Goal: Task Accomplishment & Management: Complete application form

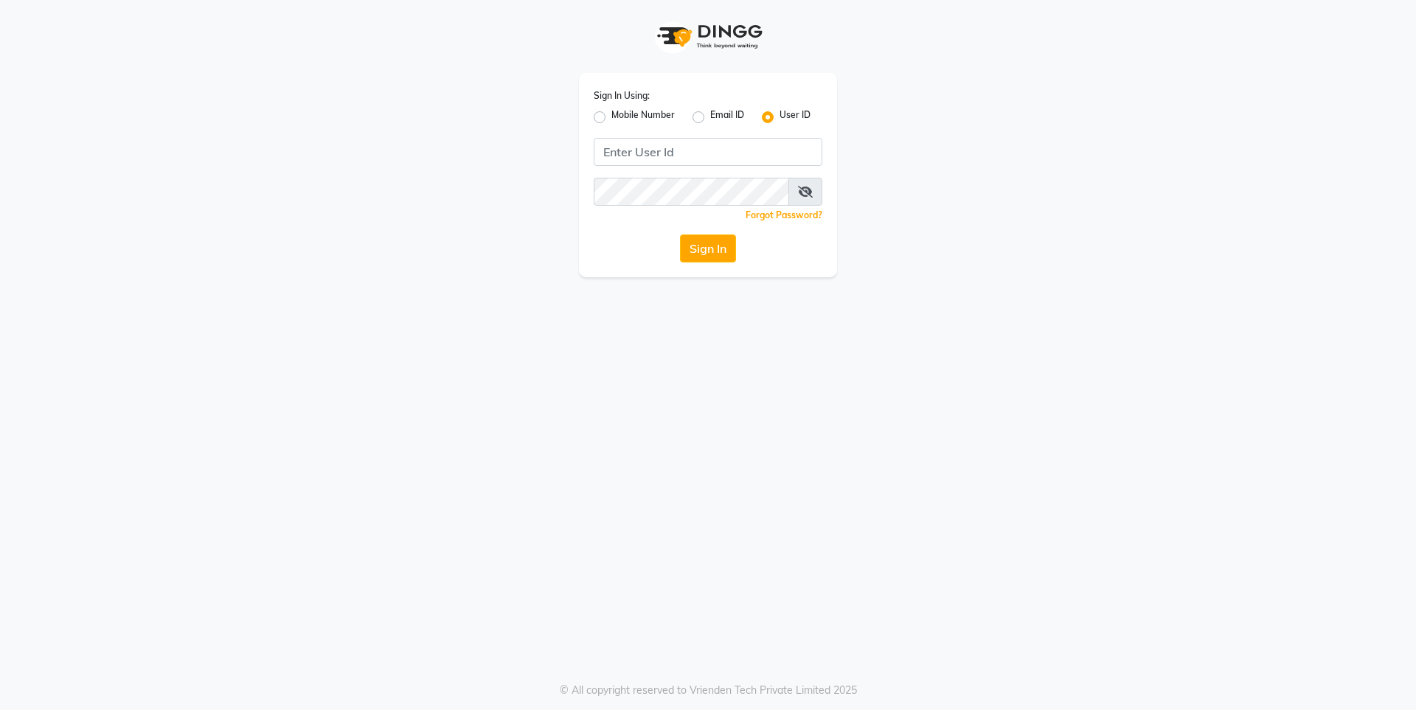
click at [589, 113] on div "Sign In Using: Mobile Number Email ID User ID Remember me Forgot Password? Sign…" at bounding box center [708, 175] width 258 height 204
click at [611, 120] on label "Mobile Number" at bounding box center [642, 117] width 63 height 18
click at [611, 118] on input "Mobile Number" at bounding box center [616, 113] width 10 height 10
radio input "true"
radio input "false"
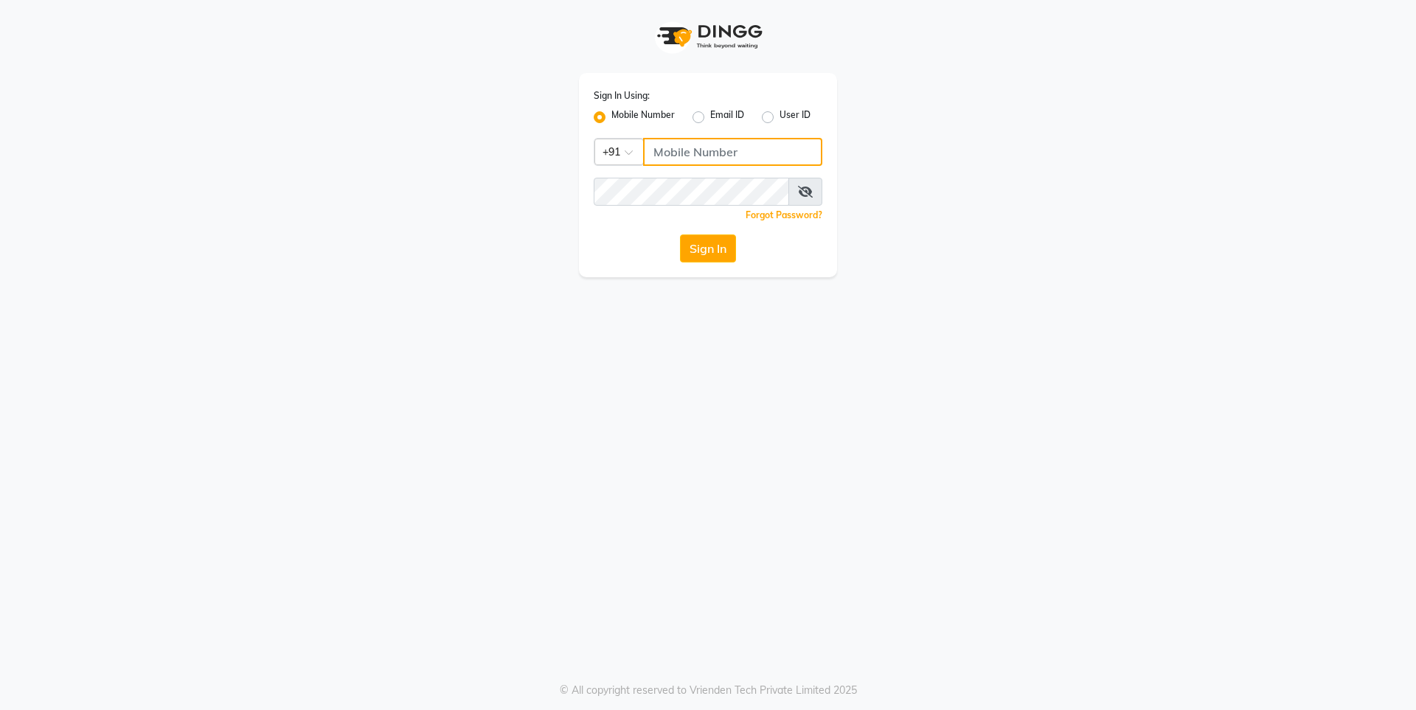
click at [717, 156] on input "Username" at bounding box center [732, 152] width 179 height 28
click at [713, 150] on input "72494880" at bounding box center [732, 152] width 179 height 28
click at [751, 157] on input "72494880" at bounding box center [732, 152] width 179 height 28
type input "7249488011"
click at [708, 263] on div "Sign In Using: Mobile Number Email ID User ID Country Code × [PHONE_NUMBER] Rem…" at bounding box center [708, 175] width 258 height 204
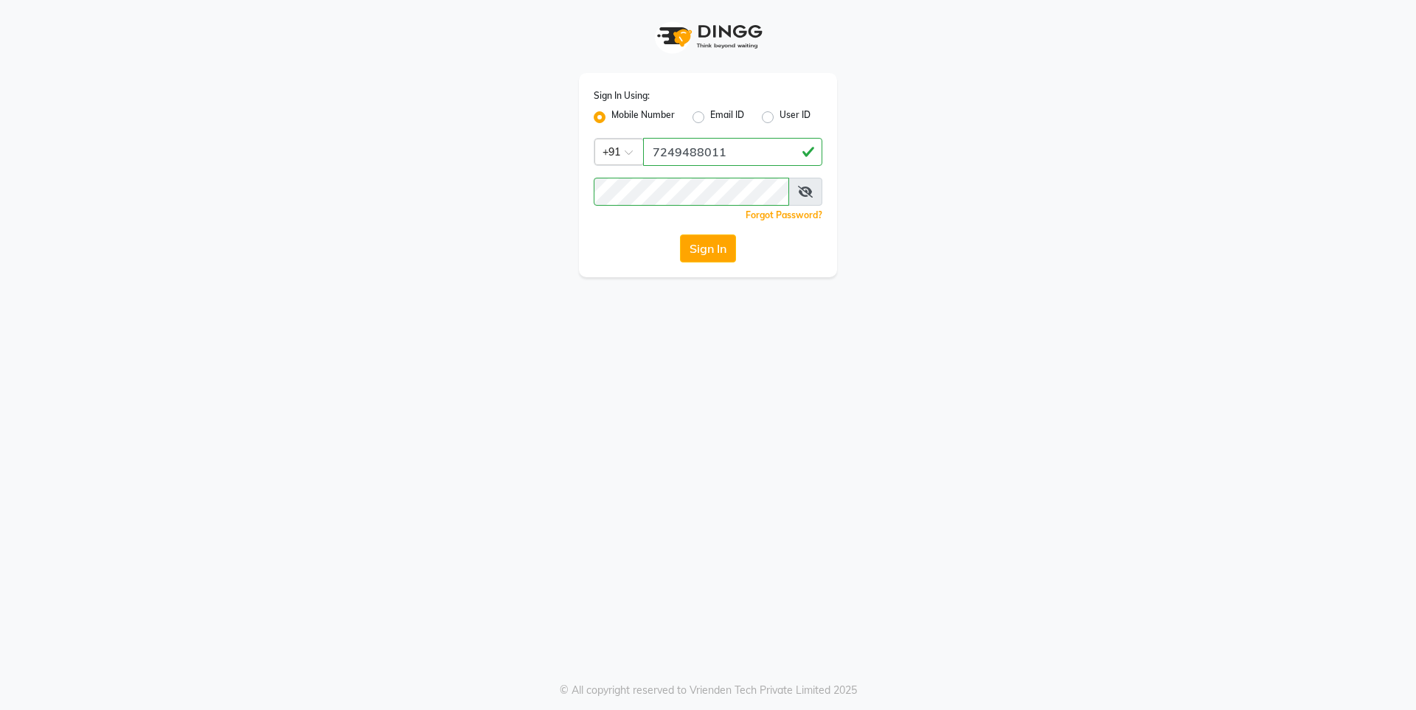
drag, startPoint x: 718, startPoint y: 253, endPoint x: 730, endPoint y: 241, distance: 17.2
click at [730, 241] on button "Sign In" at bounding box center [708, 249] width 56 height 28
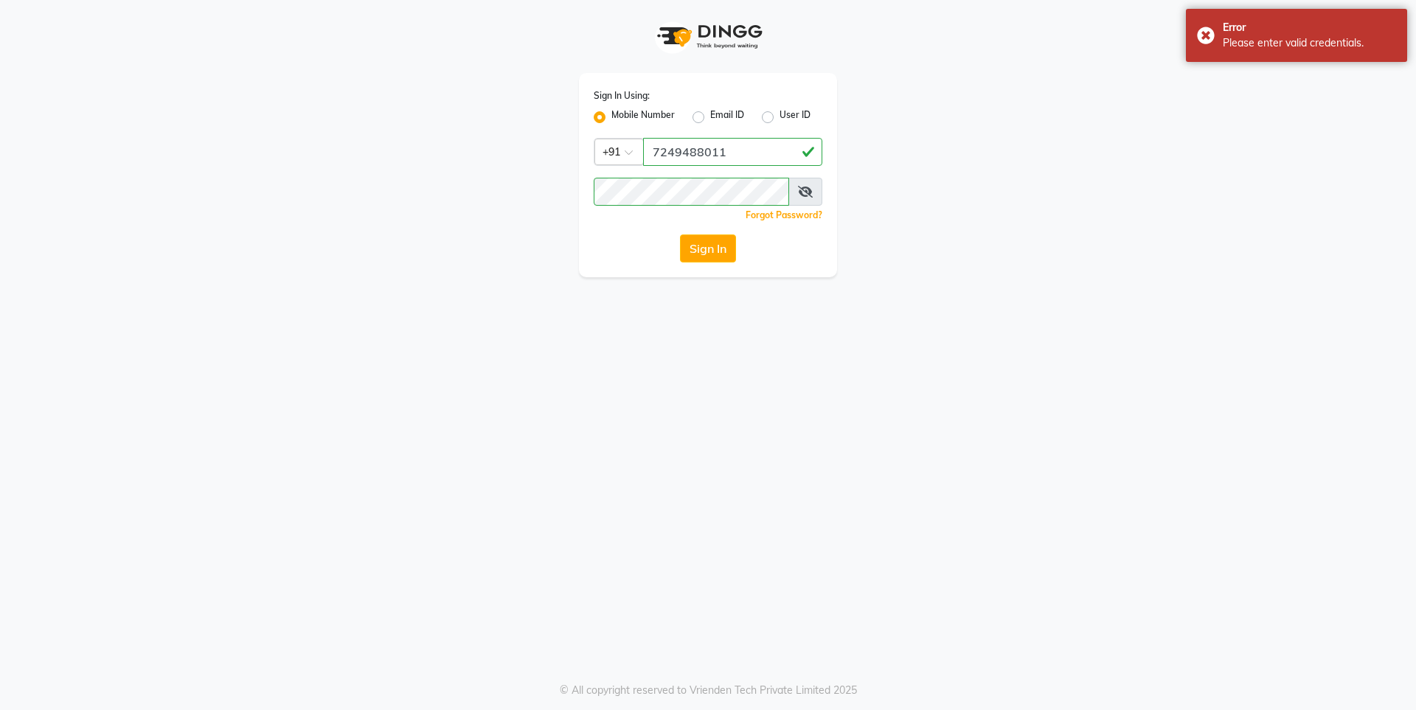
click at [749, 268] on div "Sign In Using: Mobile Number Email ID User ID Country Code × [PHONE_NUMBER] Rem…" at bounding box center [708, 175] width 258 height 204
click at [717, 257] on button "Sign In" at bounding box center [708, 249] width 56 height 28
drag, startPoint x: 800, startPoint y: 184, endPoint x: 805, endPoint y: 192, distance: 9.4
click at [800, 190] on span at bounding box center [806, 192] width 34 height 28
click at [813, 193] on span at bounding box center [806, 192] width 34 height 28
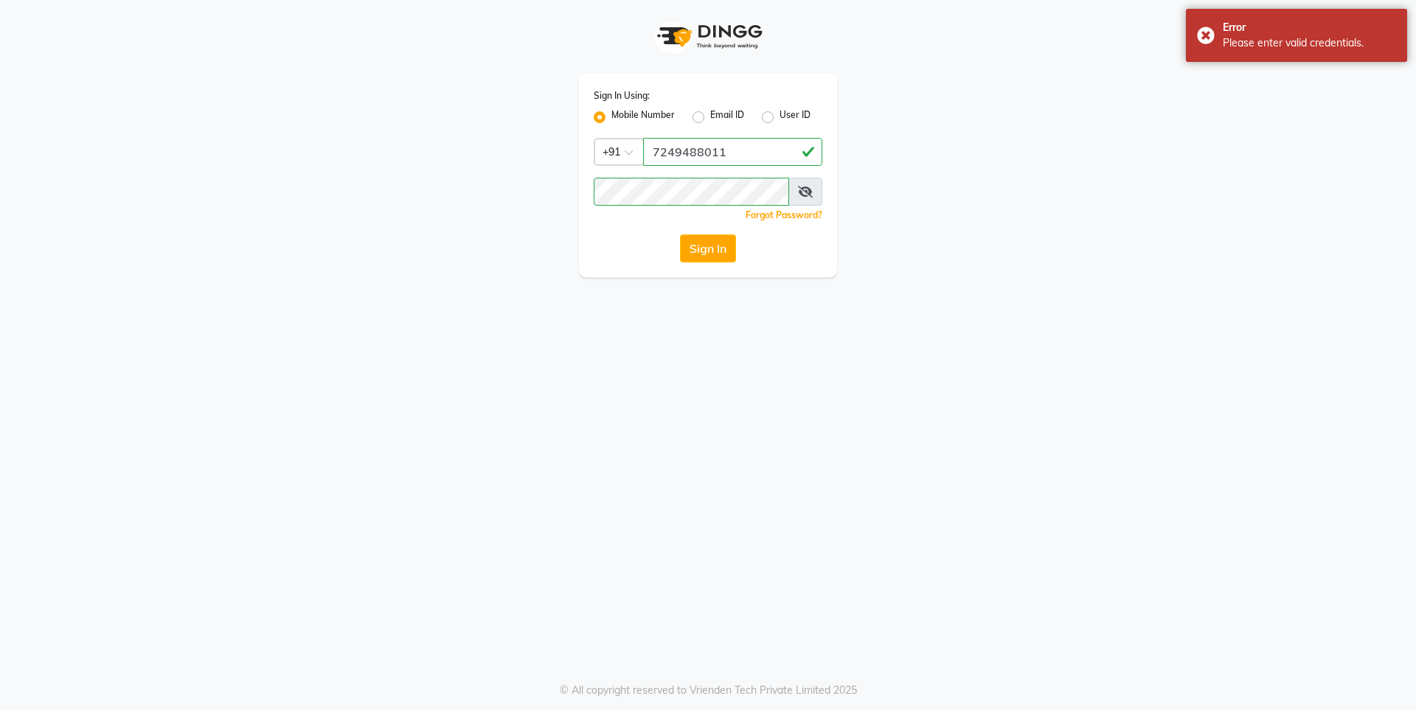
click at [721, 260] on button "Sign In" at bounding box center [708, 249] width 56 height 28
click at [533, 191] on div "Sign In Using: Mobile Number Email ID User ID Country Code × [PHONE_NUMBER] Rem…" at bounding box center [708, 138] width 841 height 277
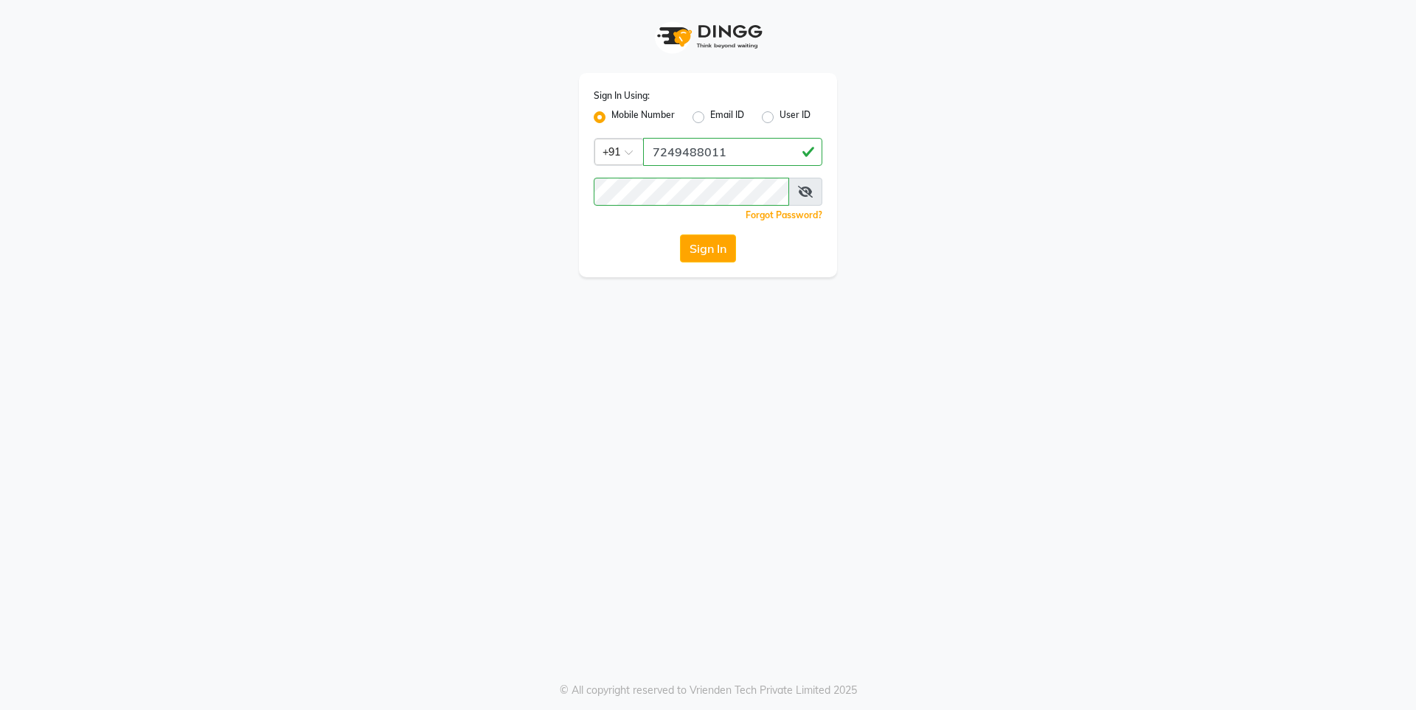
click at [710, 180] on div "Sign In Using: Mobile Number Email ID User ID Country Code × [PHONE_NUMBER] Rem…" at bounding box center [708, 175] width 258 height 204
drag, startPoint x: 712, startPoint y: 176, endPoint x: 510, endPoint y: 194, distance: 202.2
click at [513, 194] on div "Sign In Using: Mobile Number Email ID User ID Country Code × [PHONE_NUMBER] Rem…" at bounding box center [708, 138] width 841 height 277
click at [713, 242] on button "Sign In" at bounding box center [708, 249] width 56 height 28
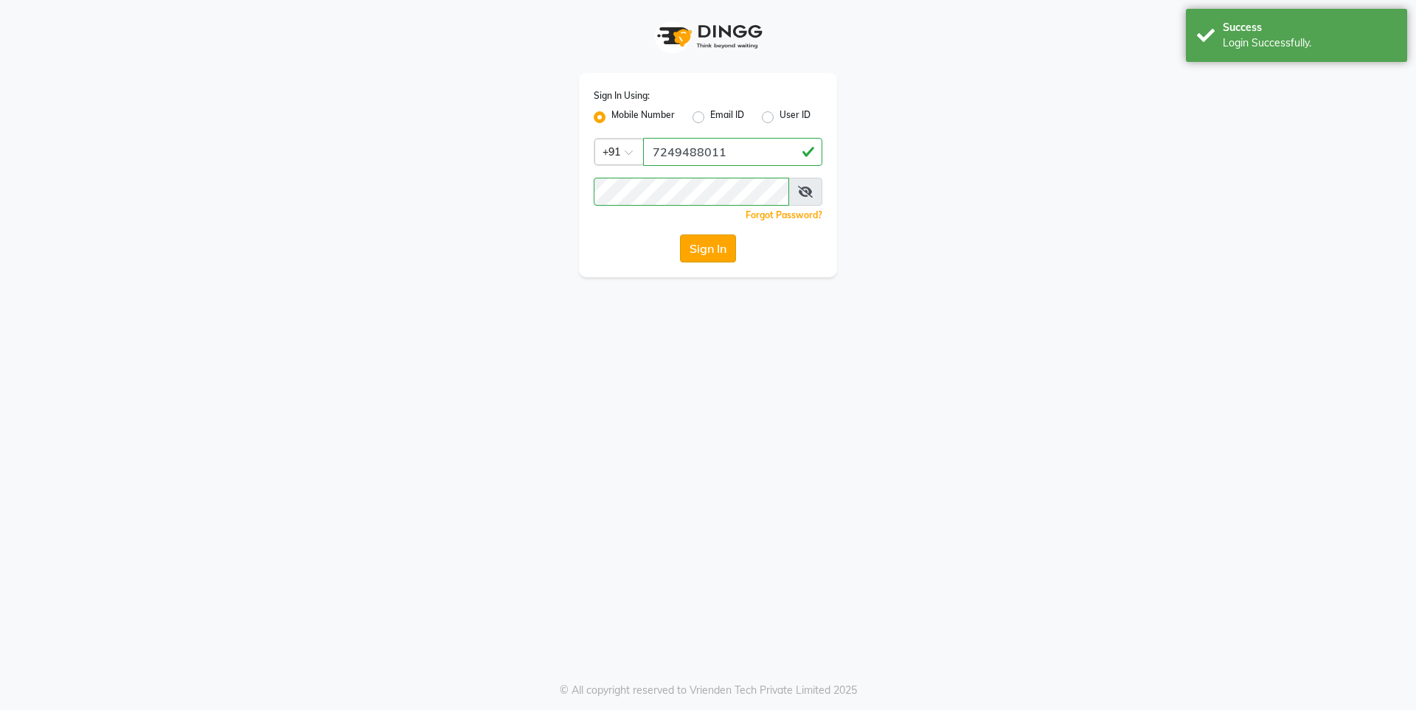
click at [724, 240] on button "Sign In" at bounding box center [708, 249] width 56 height 28
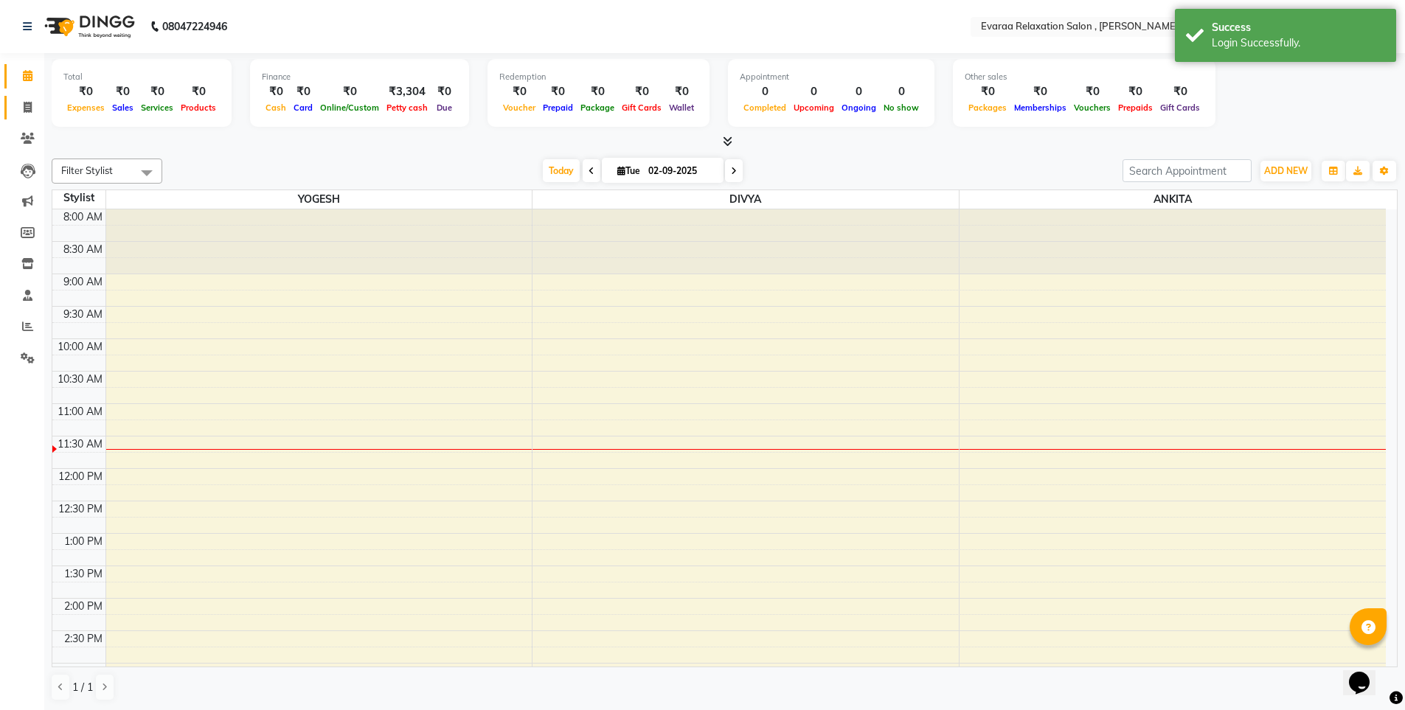
click at [27, 117] on link "Invoice" at bounding box center [21, 108] width 35 height 24
select select "7764"
select select "service"
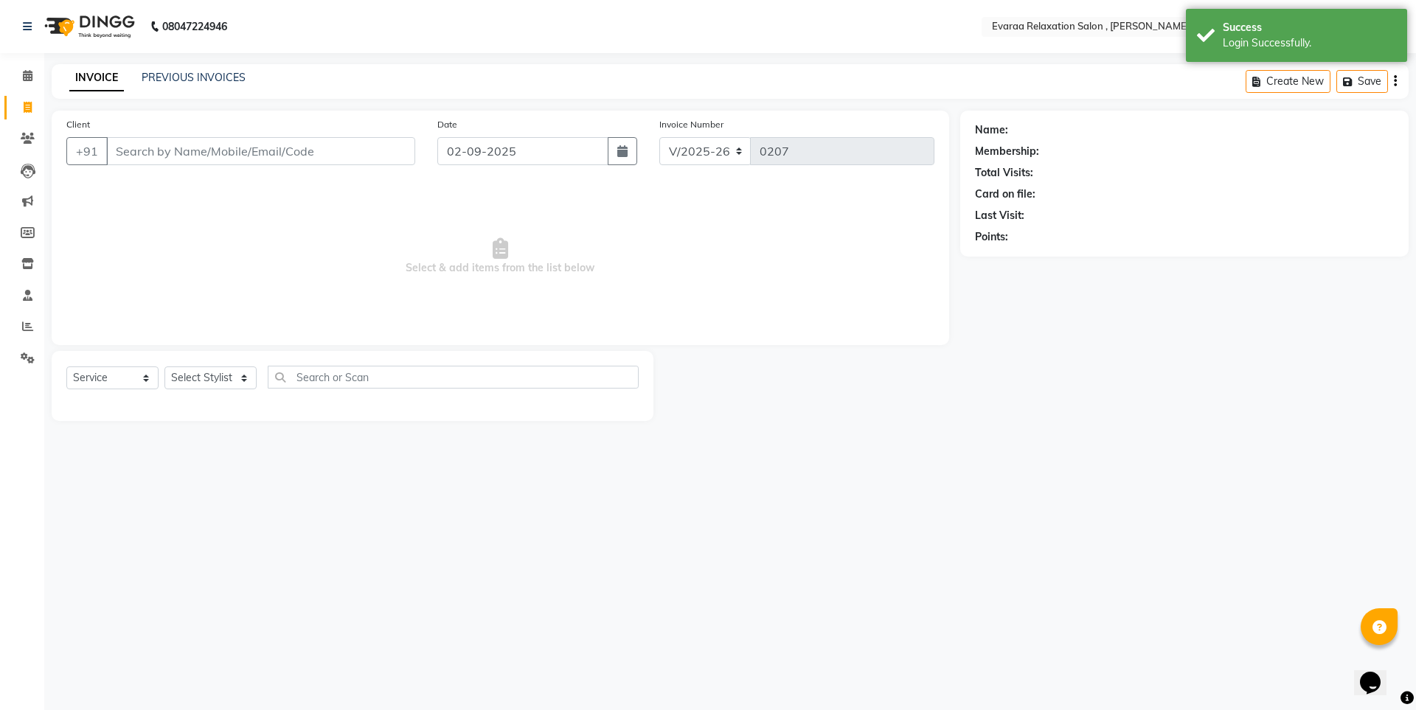
drag, startPoint x: 229, startPoint y: 155, endPoint x: 246, endPoint y: 149, distance: 18.0
click at [230, 155] on input "Client" at bounding box center [260, 151] width 309 height 28
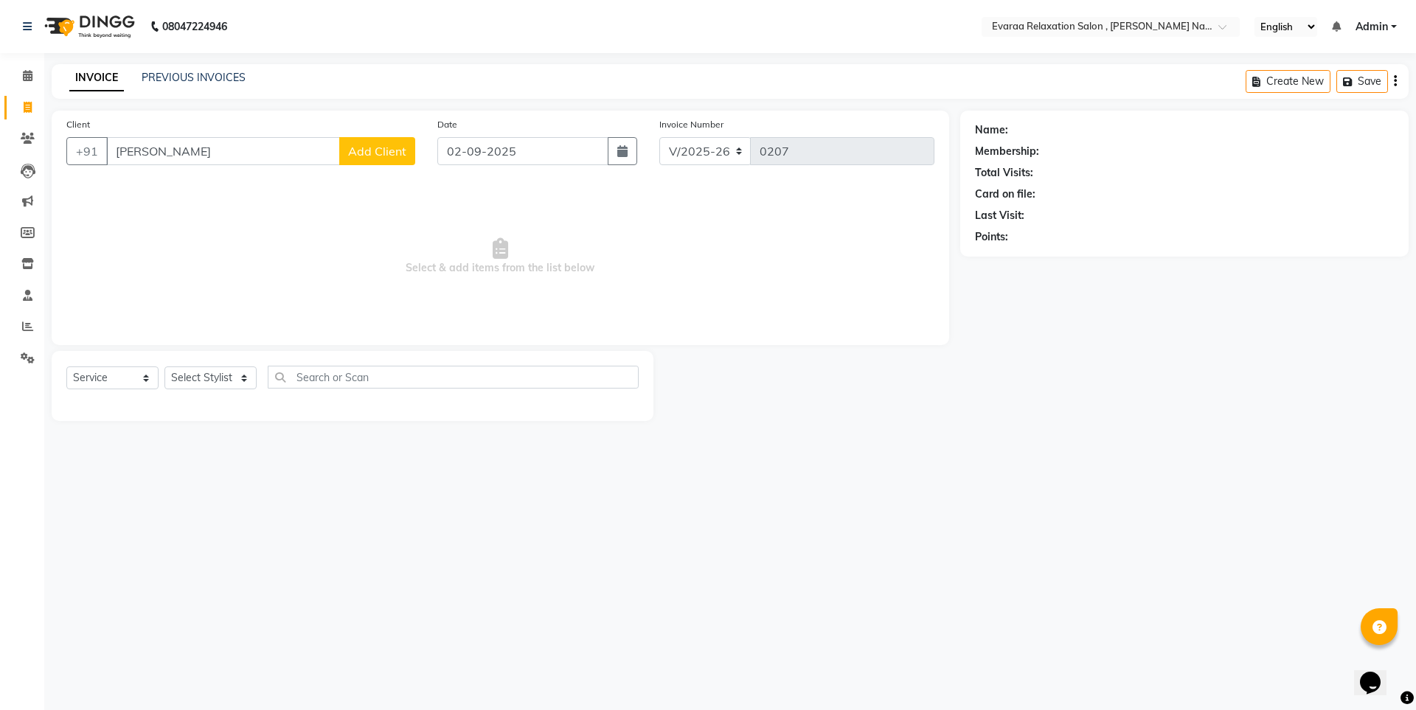
click at [274, 155] on input "[PERSON_NAME]" at bounding box center [223, 151] width 234 height 28
type input "r"
click at [203, 188] on span "[PERSON_NAME]" at bounding box center [171, 185] width 95 height 15
type input "8010736716"
click at [235, 406] on div at bounding box center [352, 404] width 572 height 6
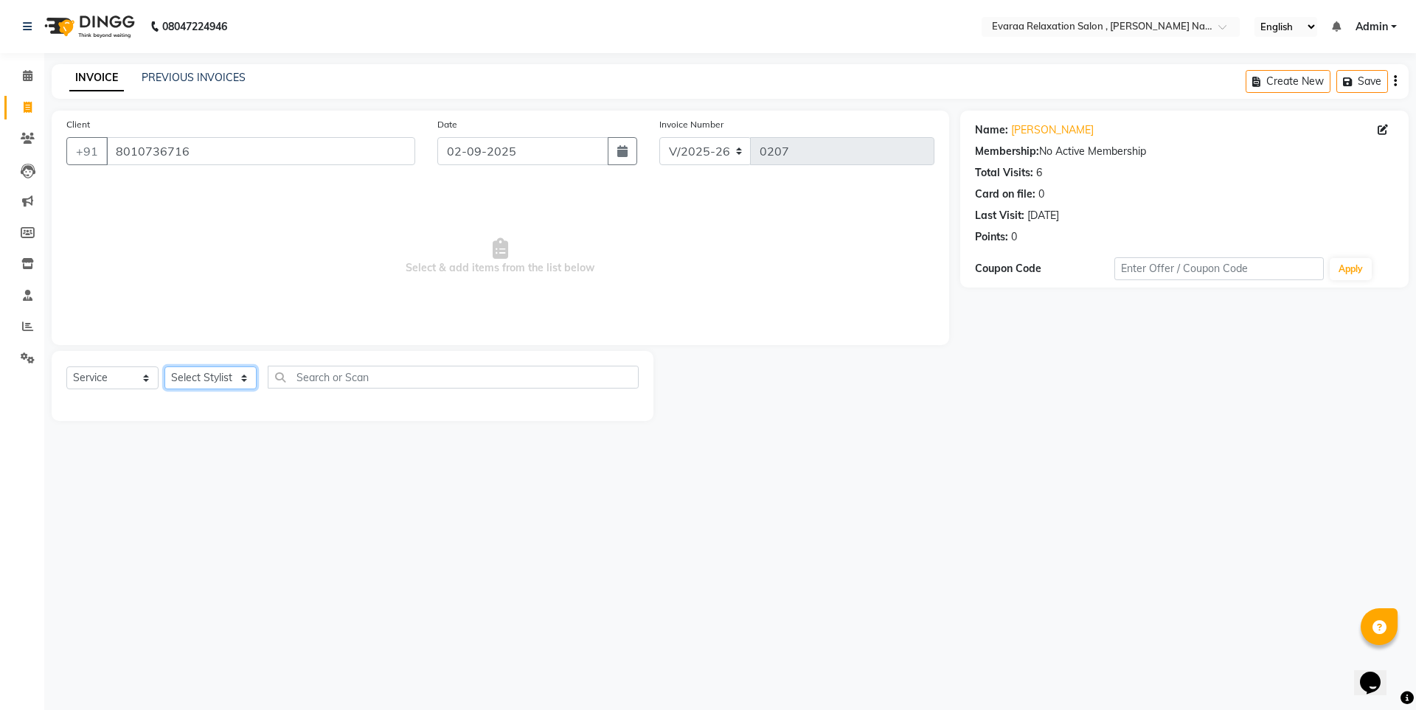
drag, startPoint x: 245, startPoint y: 375, endPoint x: 252, endPoint y: 384, distance: 11.0
click at [245, 375] on select "Select Stylist [PERSON_NAME] DIVYA YOGESH" at bounding box center [210, 378] width 92 height 23
select select "69423"
click at [164, 367] on select "Select Stylist [PERSON_NAME] DIVYA YOGESH" at bounding box center [210, 378] width 92 height 23
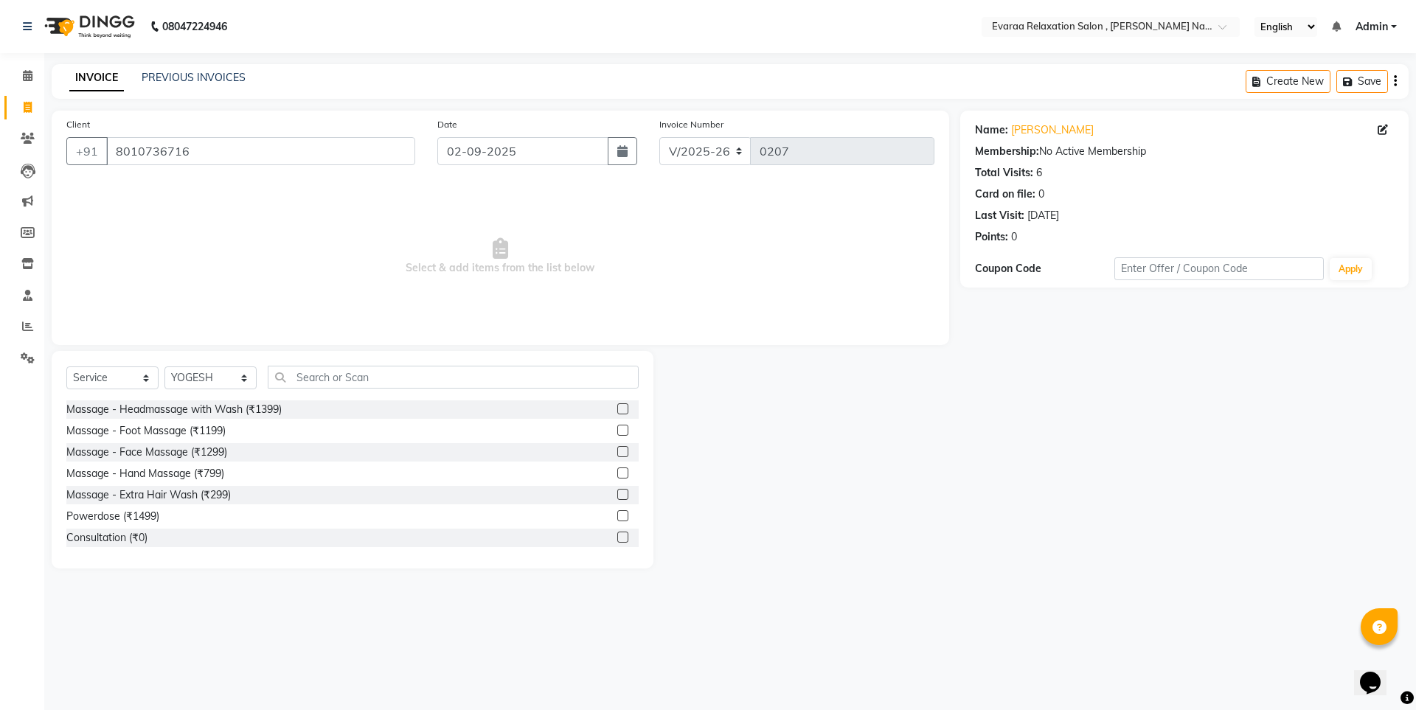
drag, startPoint x: 386, startPoint y: 357, endPoint x: 367, endPoint y: 378, distance: 28.2
click at [372, 378] on div "Select Service Product Membership Package Voucher Prepaid Gift Card Select Styl…" at bounding box center [353, 460] width 602 height 218
click at [351, 399] on div "Select Service Product Membership Package Voucher Prepaid Gift Card Select Styl…" at bounding box center [352, 383] width 572 height 35
click at [364, 380] on input "text" at bounding box center [453, 377] width 371 height 23
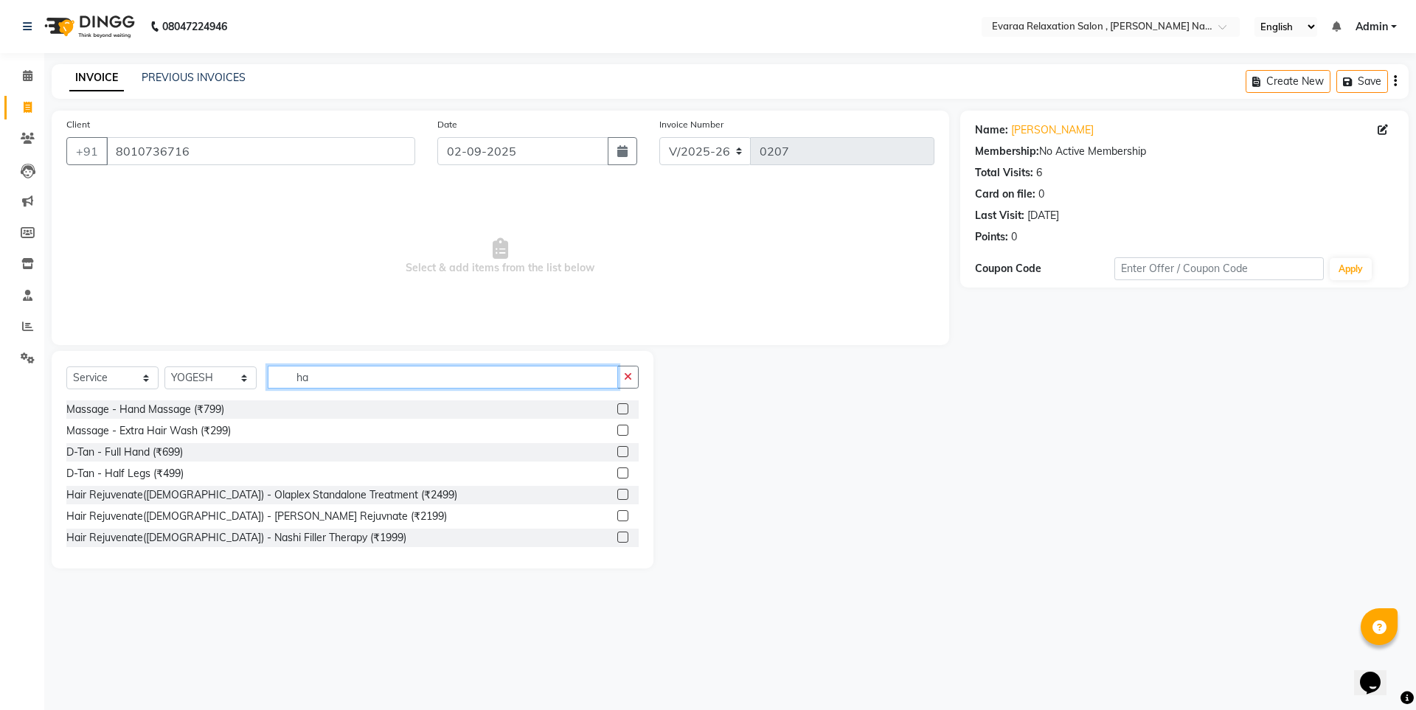
type input "h"
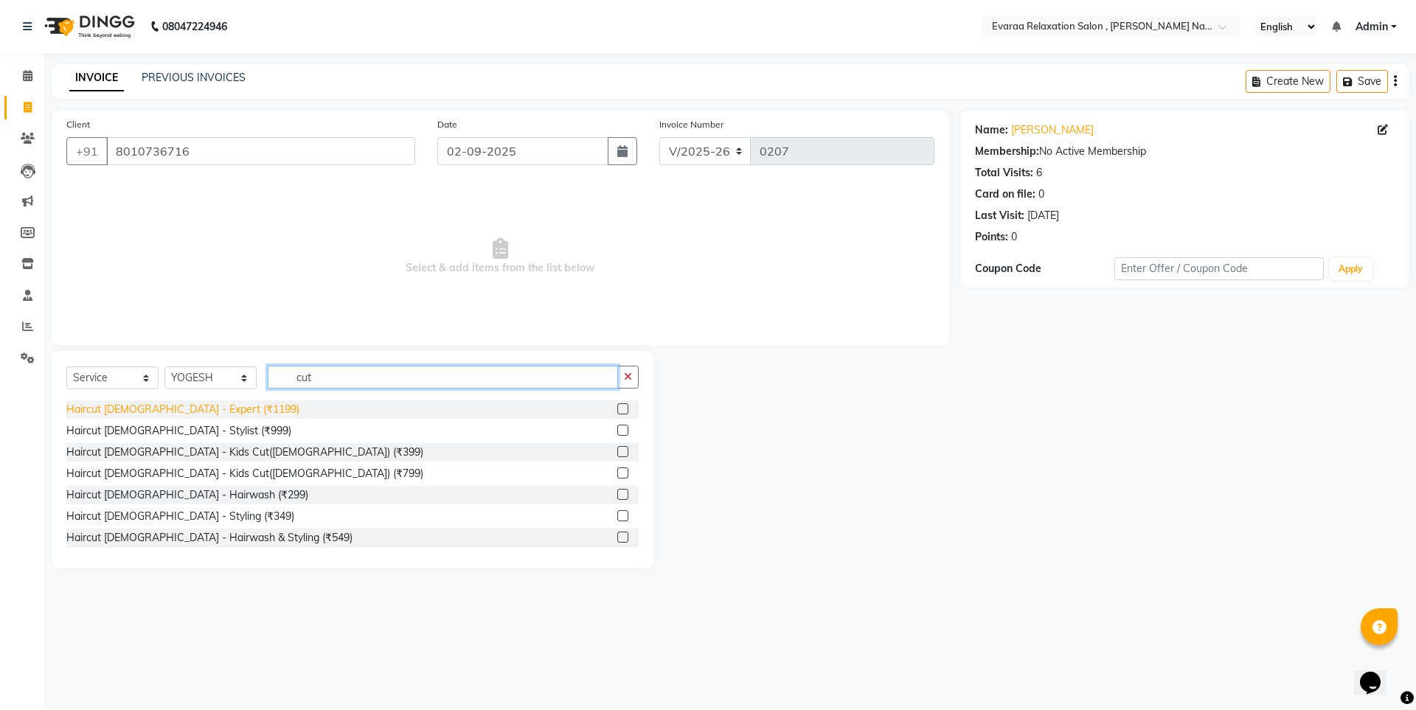
type input "cut"
click at [188, 404] on div "Haircut [DEMOGRAPHIC_DATA] - Expert (₹1199)" at bounding box center [182, 409] width 233 height 15
checkbox input "false"
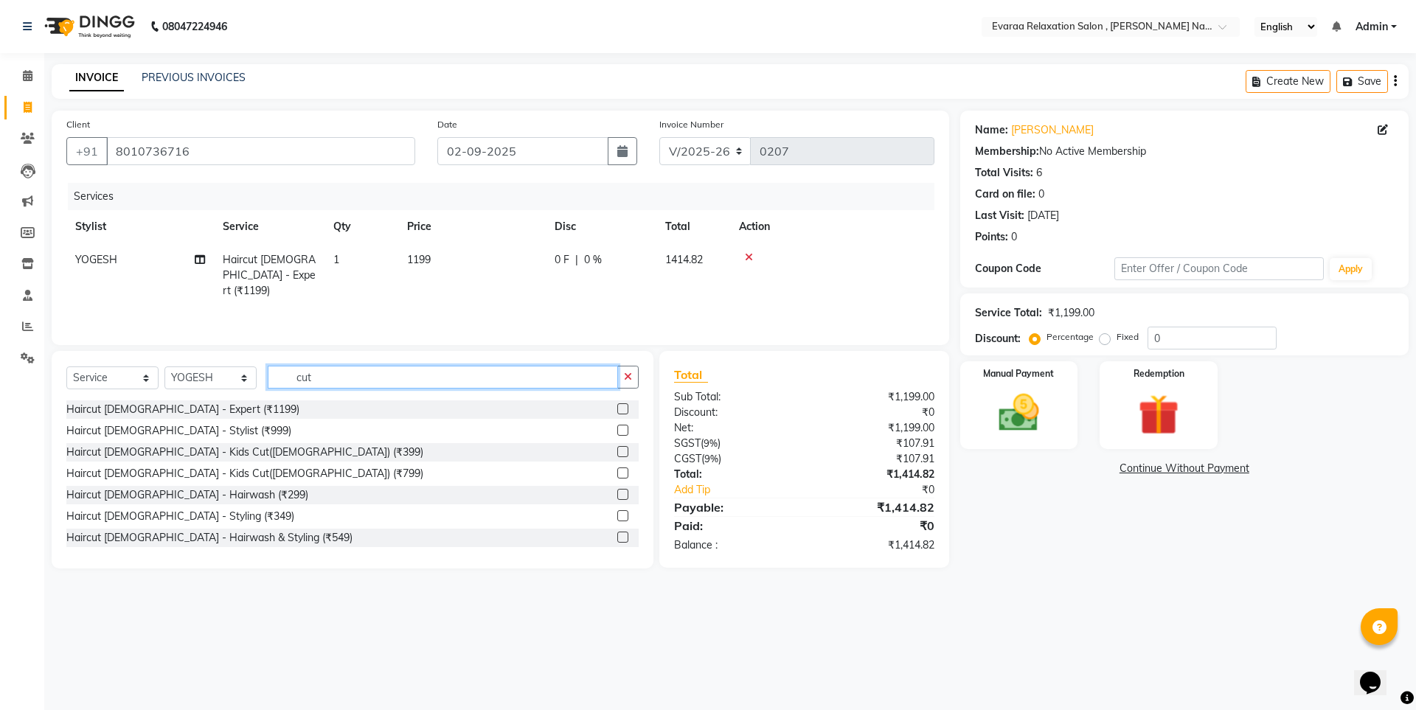
drag, startPoint x: 332, startPoint y: 378, endPoint x: 220, endPoint y: 389, distance: 112.7
click at [226, 389] on div "Select Service Product Membership Package Voucher Prepaid Gift Card Select Styl…" at bounding box center [352, 383] width 572 height 35
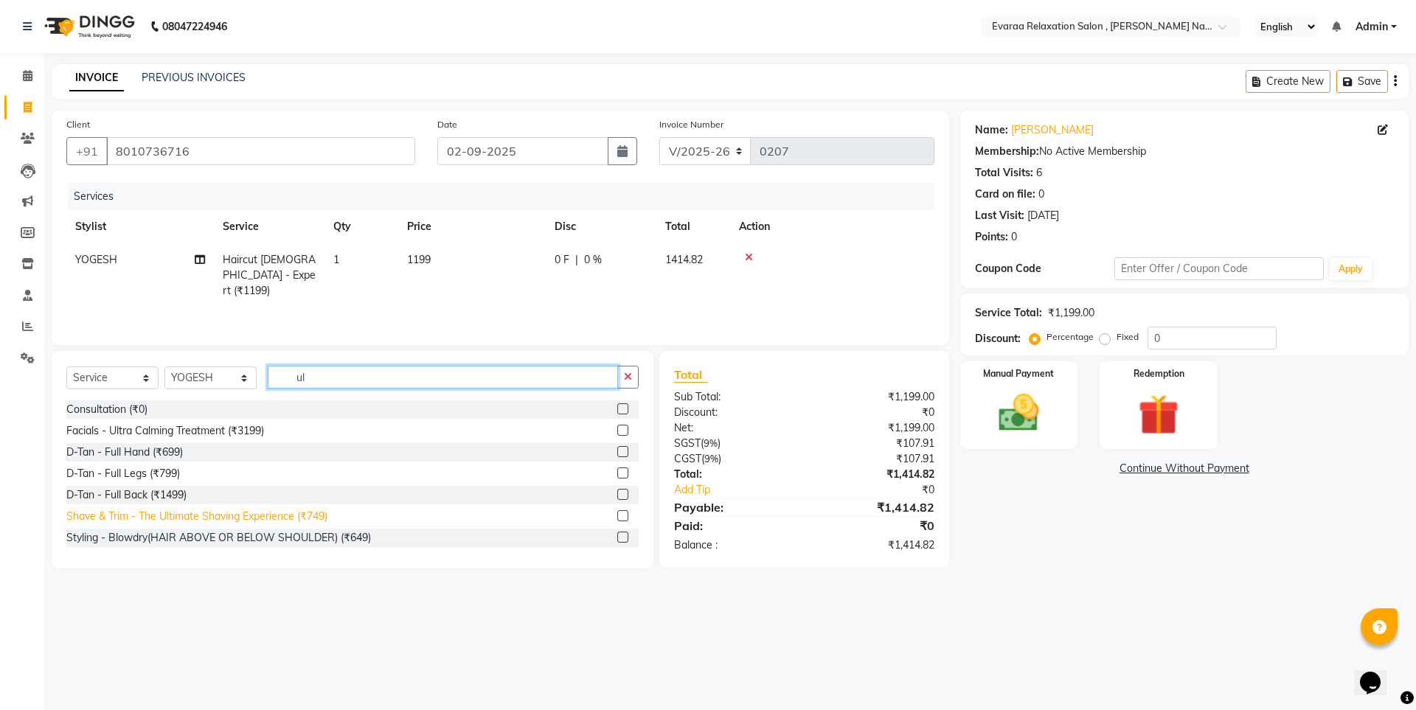
type input "ul"
click at [308, 510] on div "Shave & Trim - The Ultimate Shaving Experience (₹749)" at bounding box center [196, 516] width 261 height 15
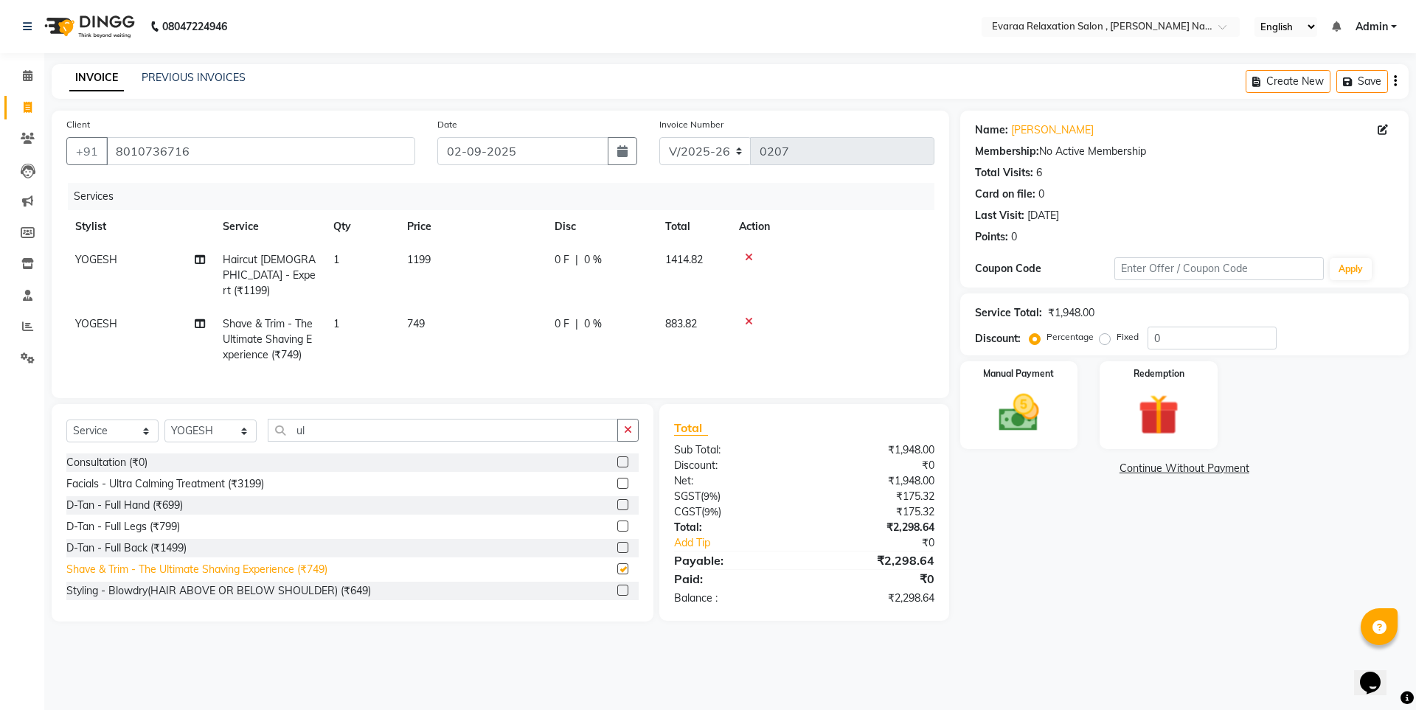
checkbox input "false"
drag, startPoint x: 303, startPoint y: 424, endPoint x: 211, endPoint y: 414, distance: 92.8
click at [211, 414] on div "Select Service Product Membership Package Voucher Prepaid Gift Card Select Styl…" at bounding box center [353, 513] width 602 height 218
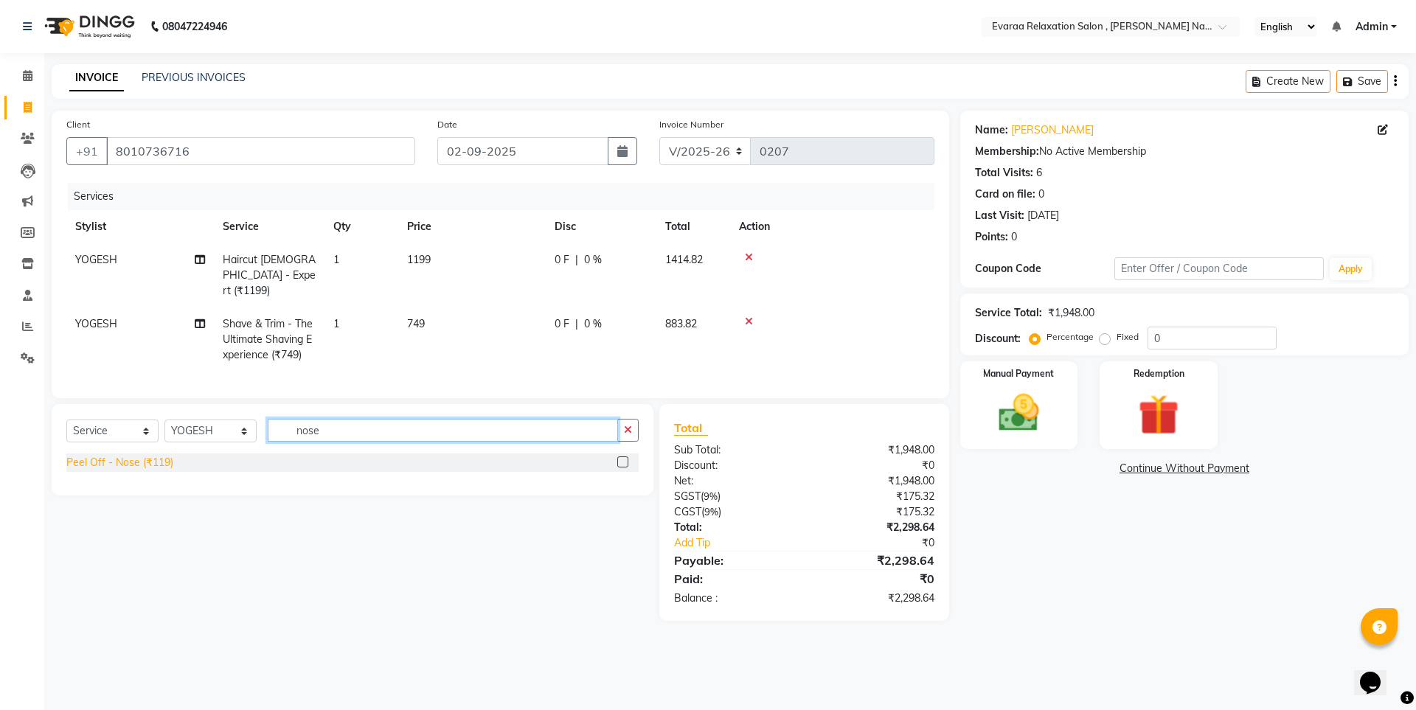
type input "nose"
click at [157, 460] on div "Peel Off - Nose (₹119)" at bounding box center [119, 462] width 107 height 15
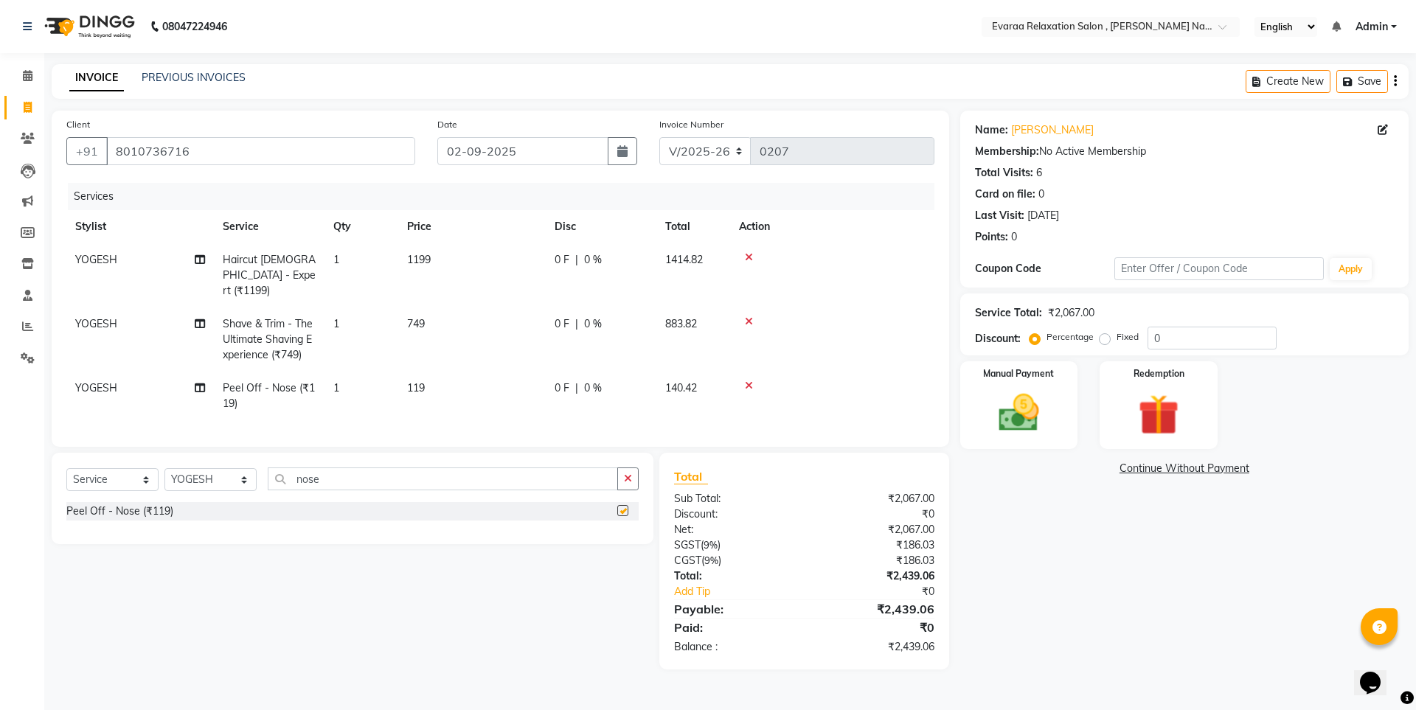
checkbox input "false"
click at [440, 378] on td "119" at bounding box center [472, 396] width 148 height 49
select select "69423"
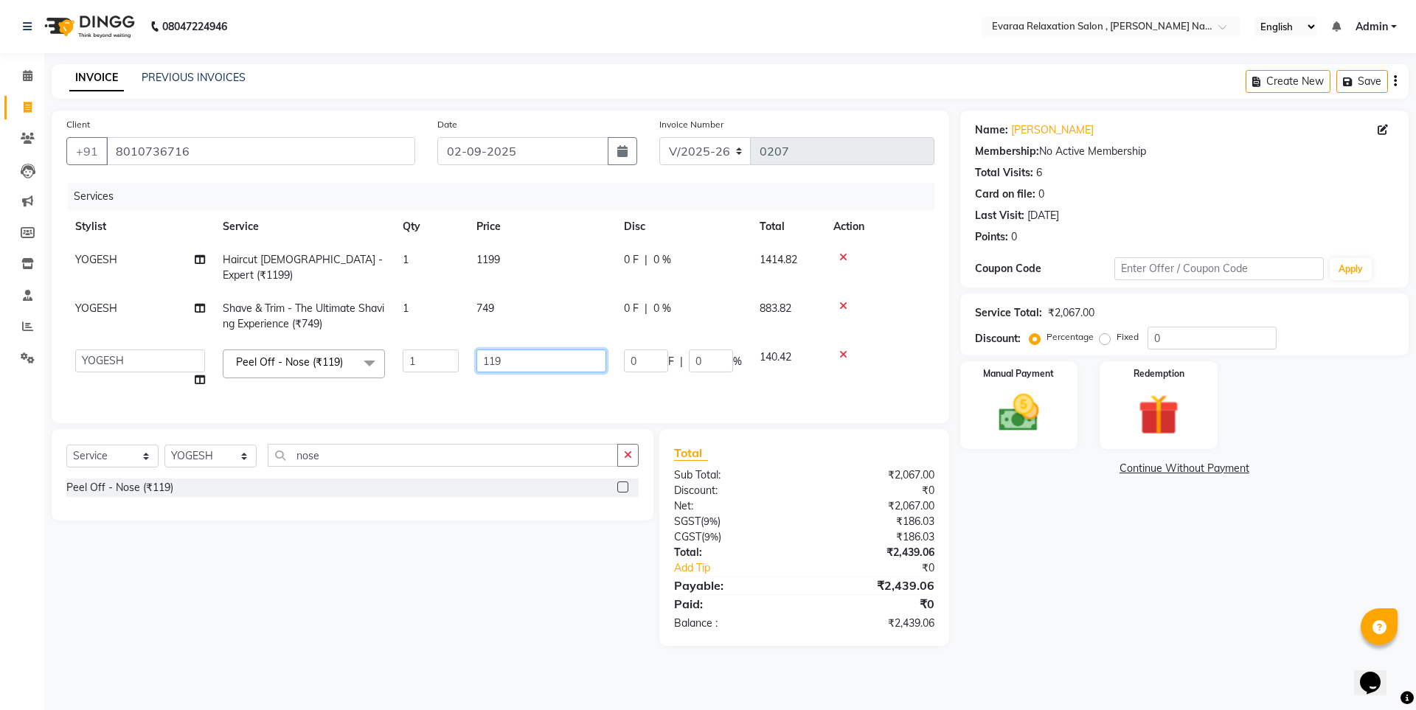
drag, startPoint x: 512, startPoint y: 339, endPoint x: 457, endPoint y: 339, distance: 55.3
click at [457, 341] on tr "[PERSON_NAME] DIVYA [PERSON_NAME] Off - Nose (₹119) x Massage - Headmassage wit…" at bounding box center [500, 369] width 868 height 56
type input "249"
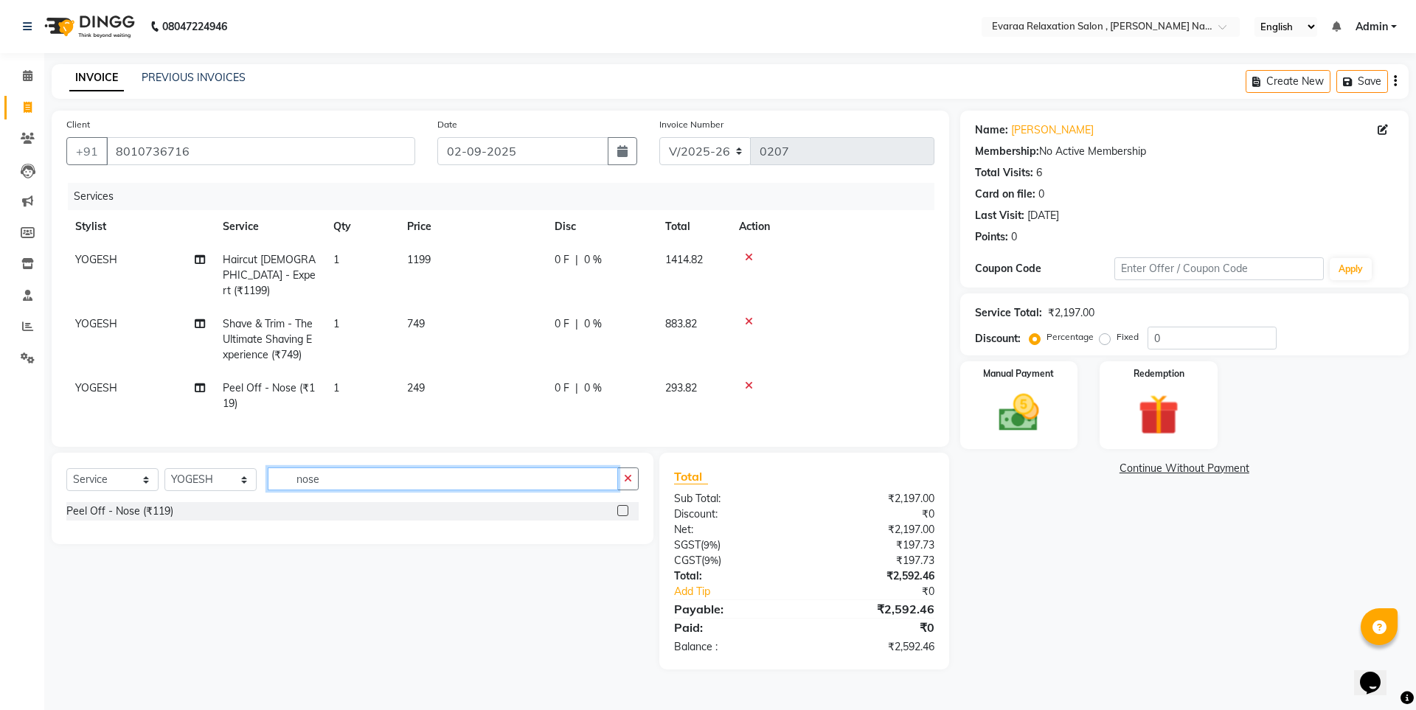
drag, startPoint x: 322, startPoint y: 443, endPoint x: 203, endPoint y: 447, distance: 119.6
click at [233, 447] on div "Client [PHONE_NUMBER] Date [DATE] Invoice Number V/2025 V/[PHONE_NUMBER] Servic…" at bounding box center [501, 390] width 920 height 559
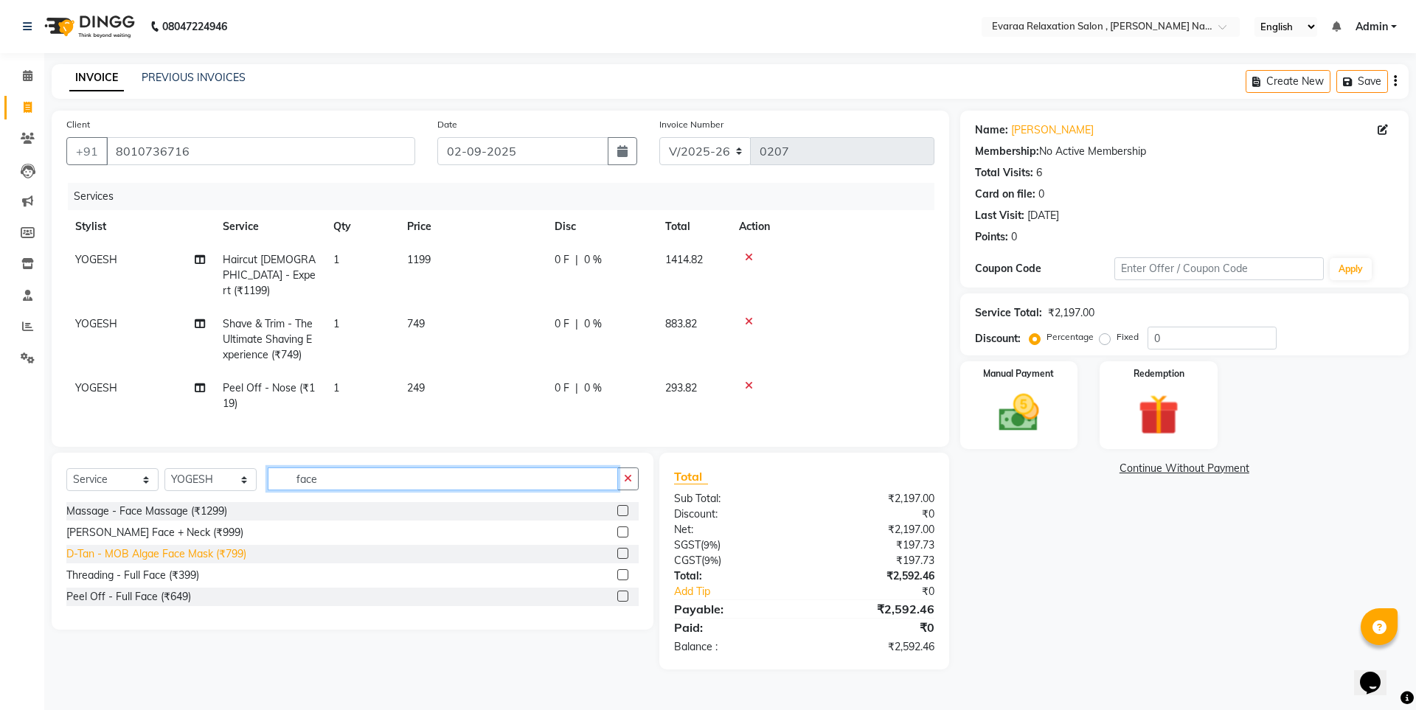
type input "face"
click at [183, 547] on div "D-Tan - MOB Algae Face Mask (₹799)" at bounding box center [156, 554] width 180 height 15
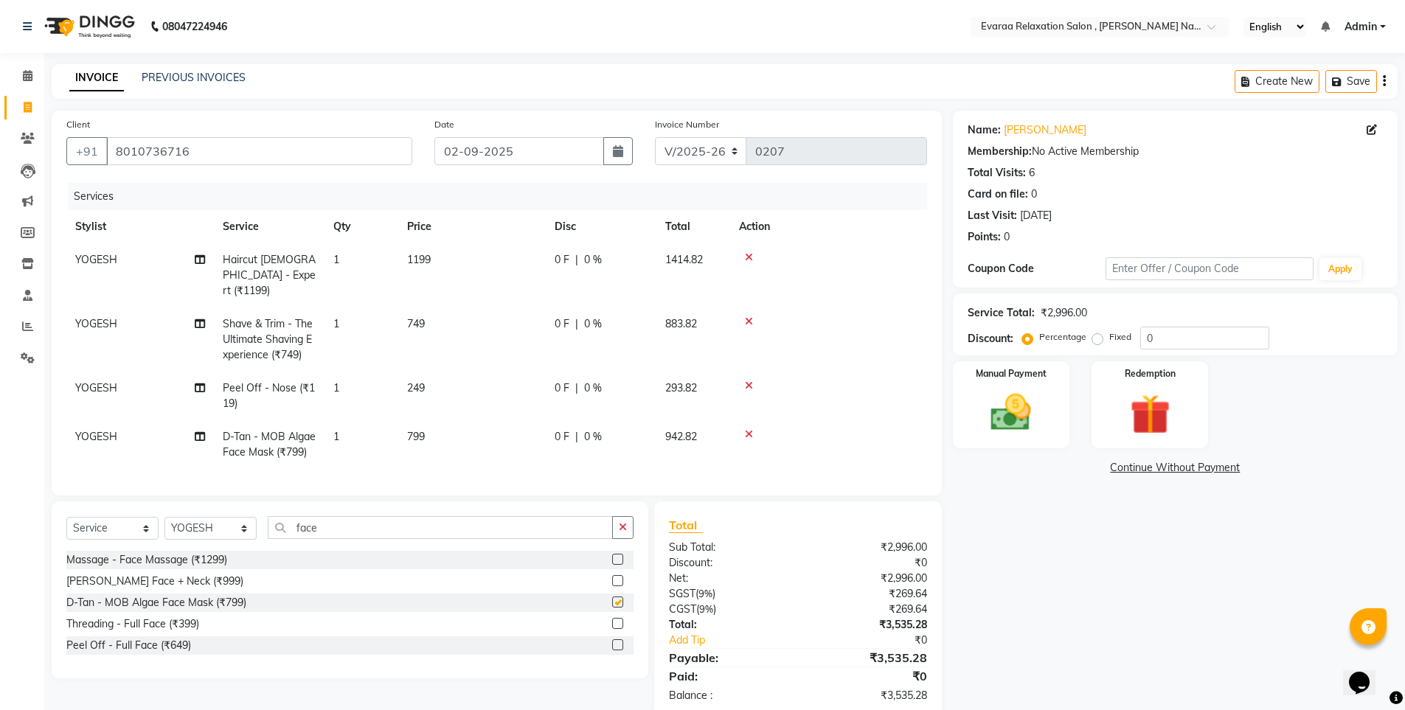
checkbox input "false"
drag, startPoint x: 428, startPoint y: 421, endPoint x: 438, endPoint y: 417, distance: 11.2
click at [438, 420] on td "799" at bounding box center [472, 444] width 148 height 49
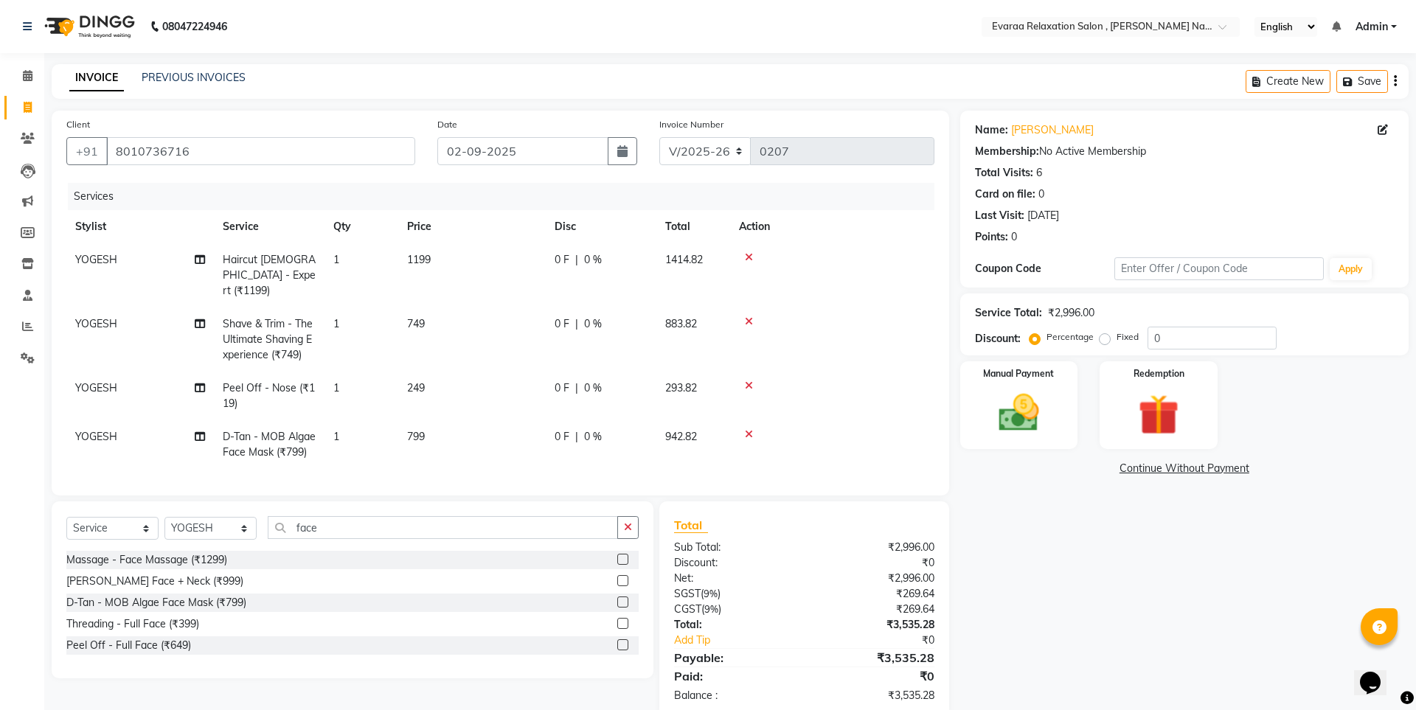
click at [398, 420] on td "1" at bounding box center [362, 444] width 74 height 49
select select "69423"
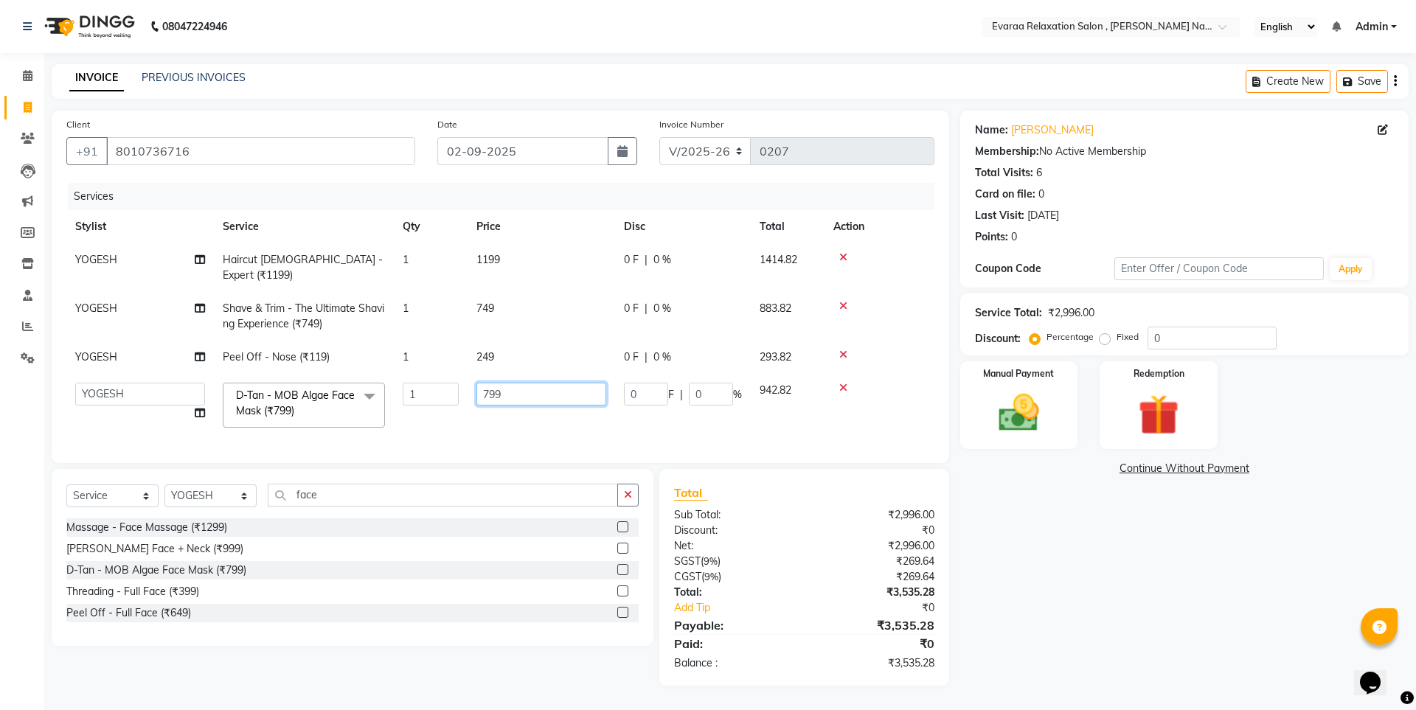
drag, startPoint x: 532, startPoint y: 388, endPoint x: 421, endPoint y: 402, distance: 111.5
click at [421, 402] on tr "[PERSON_NAME] DIVYA [PERSON_NAME] - MOB Algae Face Mask (₹799) x Massage - Head…" at bounding box center [500, 405] width 868 height 63
type input "599"
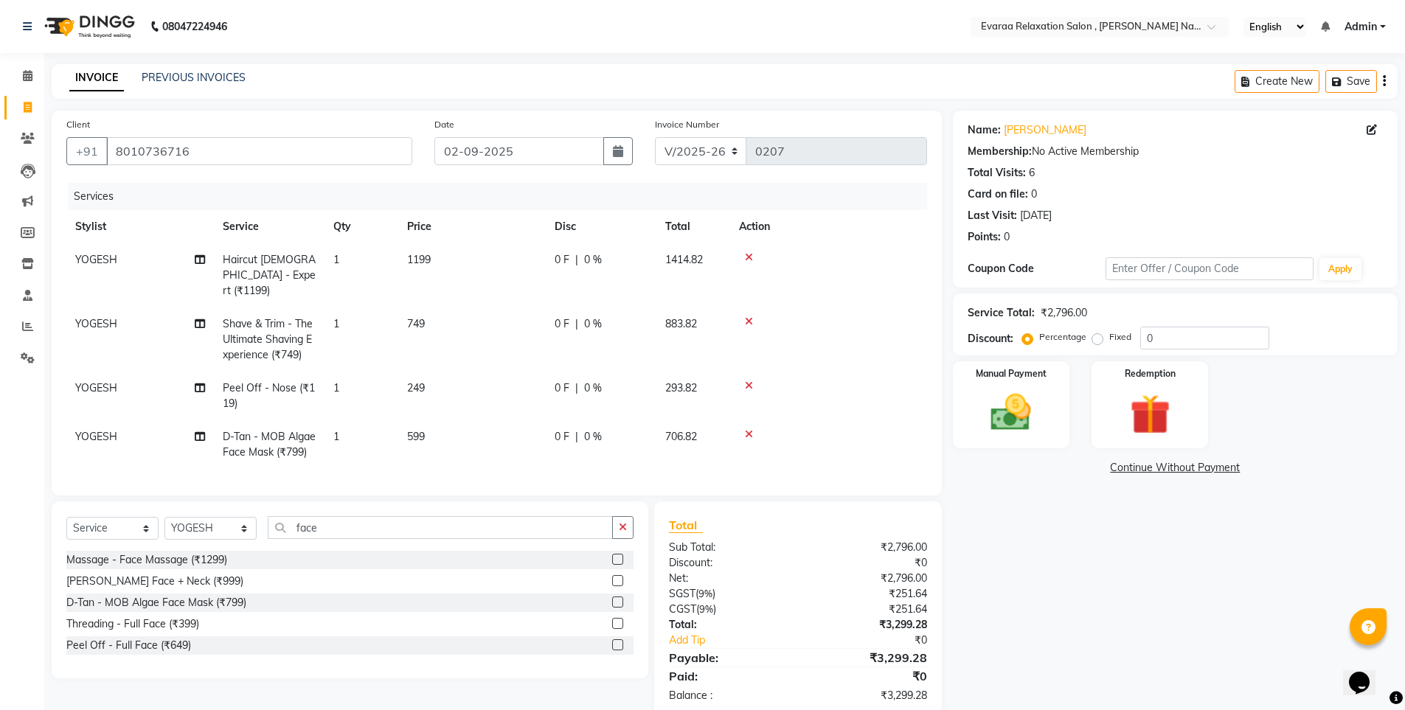
drag, startPoint x: 1132, startPoint y: 533, endPoint x: 1123, endPoint y: 534, distance: 8.1
click at [1128, 534] on div "Name: [PERSON_NAME] Membership: No Active Membership Total Visits: 6 Card on fi…" at bounding box center [1181, 415] width 456 height 608
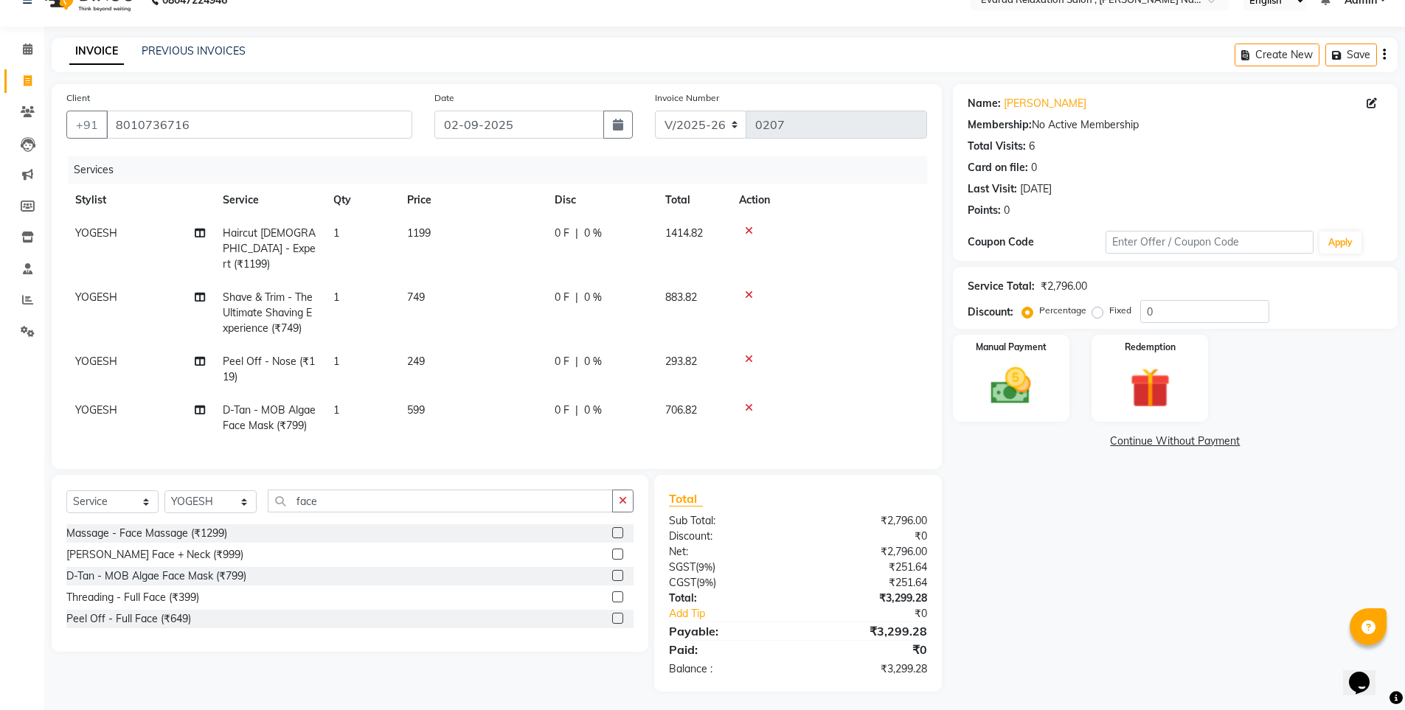
scroll to position [41, 0]
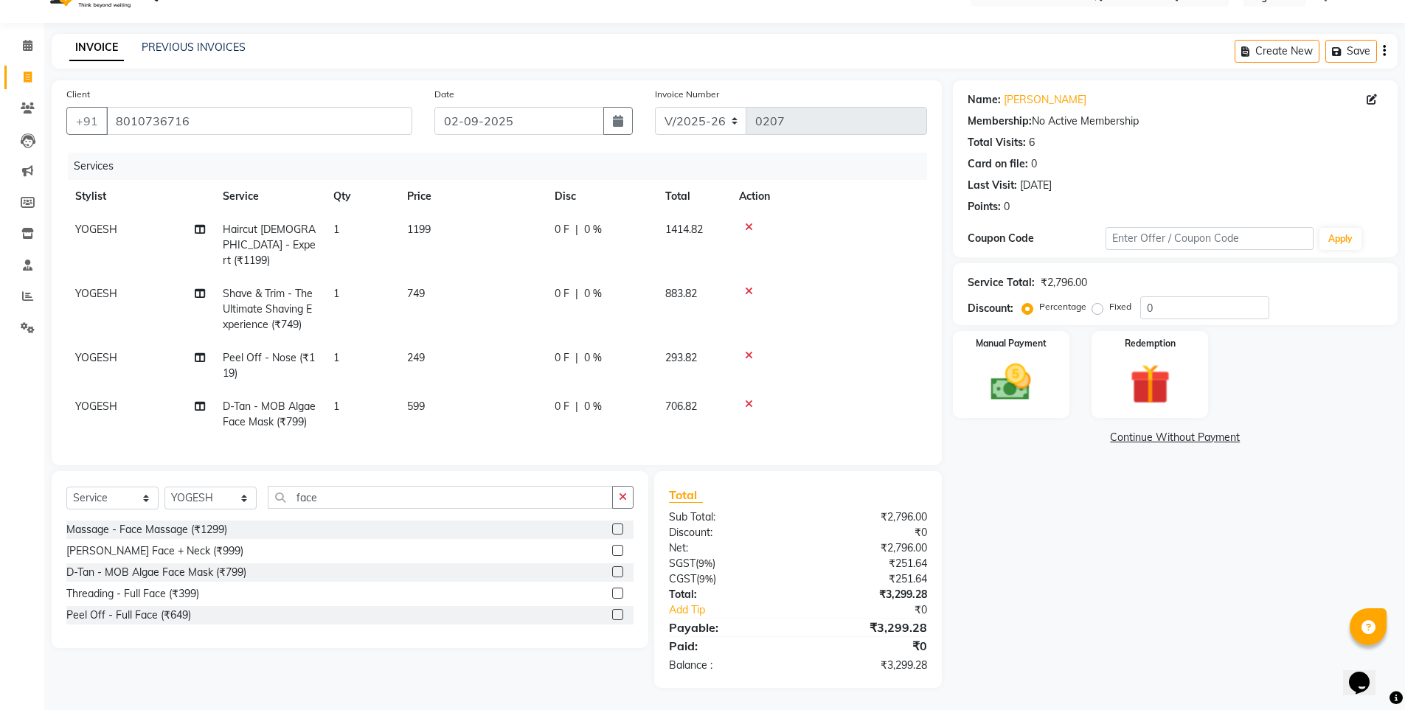
drag, startPoint x: 787, startPoint y: 322, endPoint x: 740, endPoint y: 327, distance: 47.5
click at [739, 342] on td at bounding box center [828, 366] width 197 height 49
click at [749, 350] on icon at bounding box center [749, 355] width 8 height 10
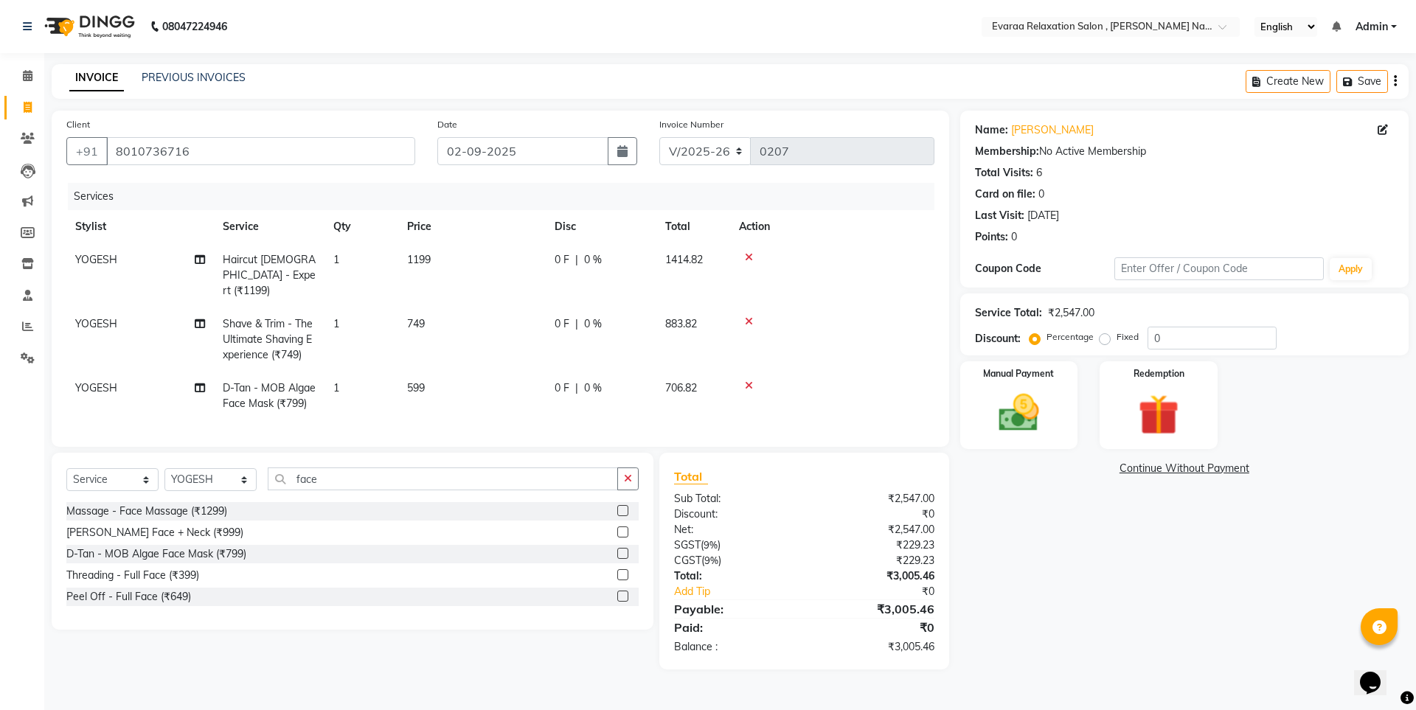
drag, startPoint x: 696, startPoint y: 361, endPoint x: 696, endPoint y: 373, distance: 11.1
click at [697, 372] on td "706.82" at bounding box center [693, 396] width 74 height 49
select select "69423"
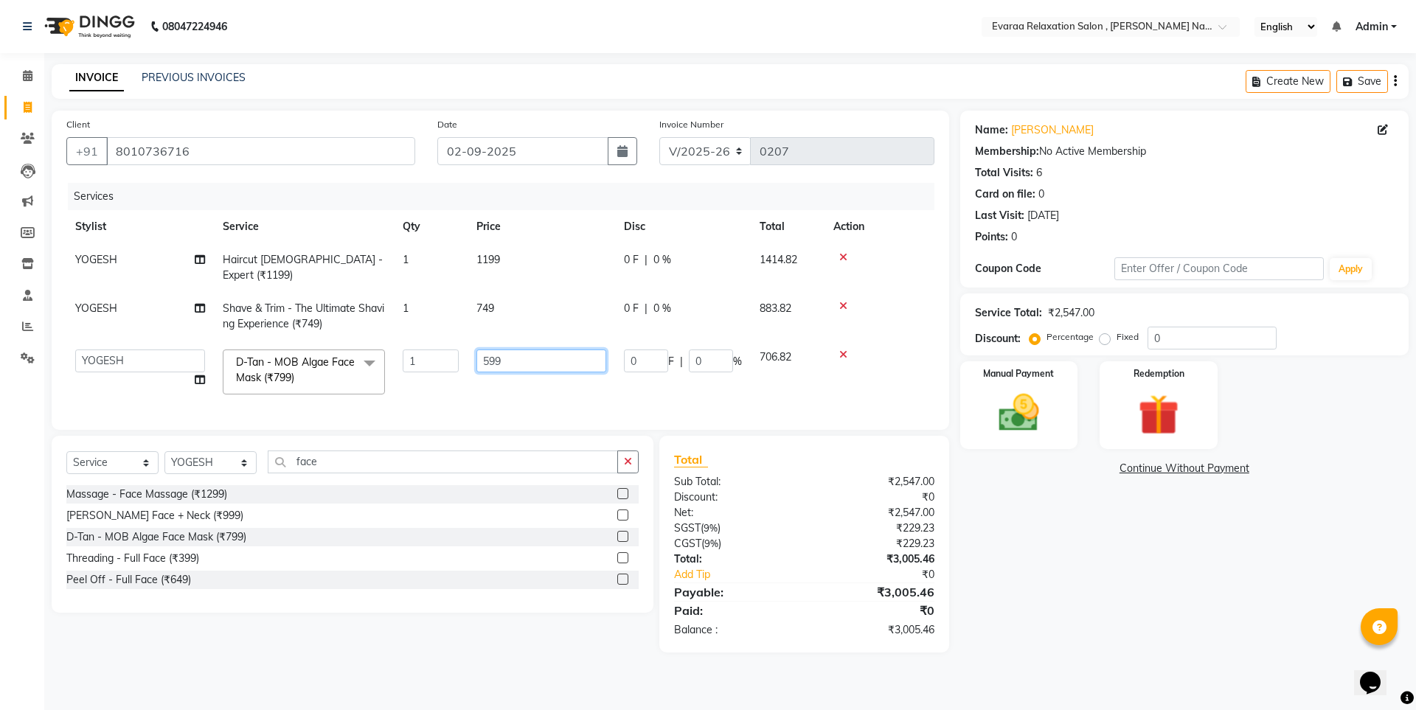
click at [530, 350] on input "599" at bounding box center [542, 361] width 130 height 23
type input "5"
type input "1199"
drag, startPoint x: 1255, startPoint y: 621, endPoint x: 1269, endPoint y: 611, distance: 18.0
click at [1258, 621] on div "Name: [PERSON_NAME] Membership: No Active Membership Total Visits: 6 Card on fi…" at bounding box center [1190, 382] width 460 height 542
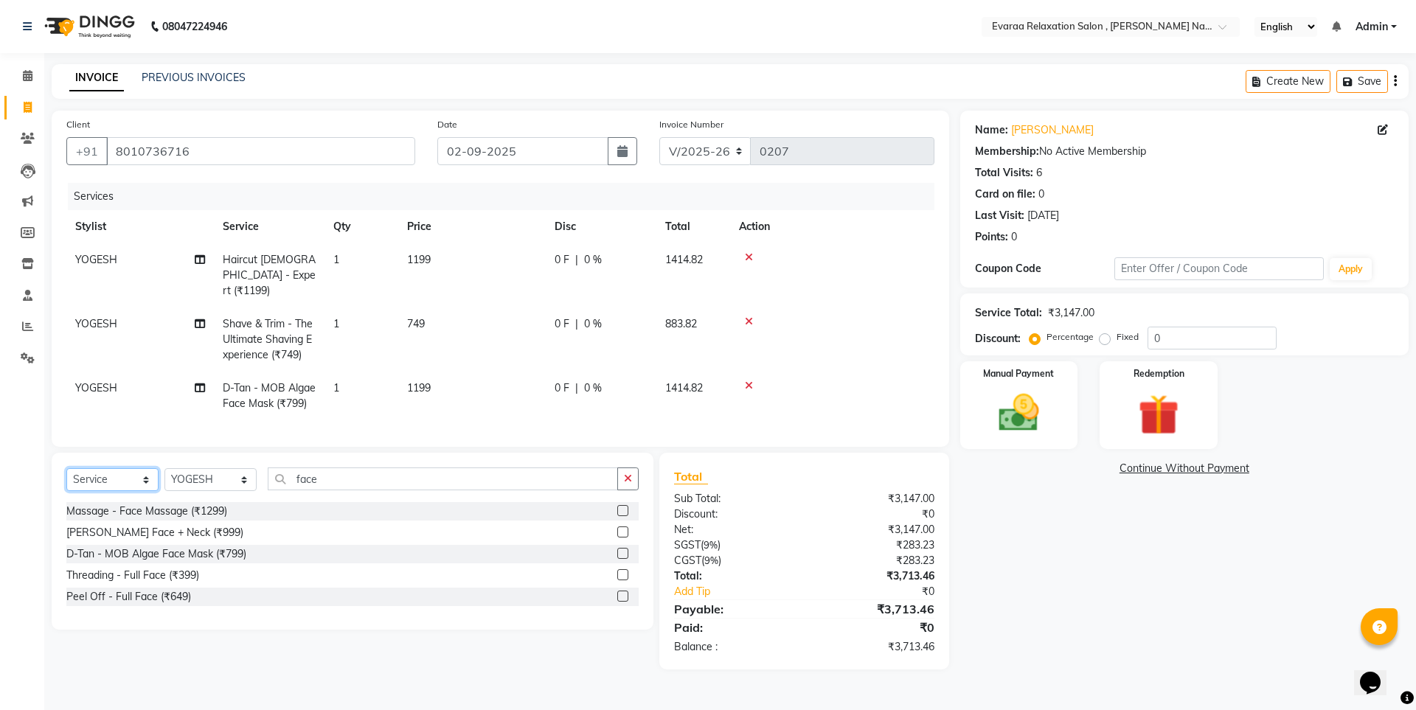
click at [114, 491] on select "Select Service Product Membership Package Voucher Prepaid Gift Card" at bounding box center [112, 479] width 92 height 23
click at [66, 479] on select "Select Service Product Membership Package Voucher Prepaid Gift Card" at bounding box center [112, 479] width 92 height 23
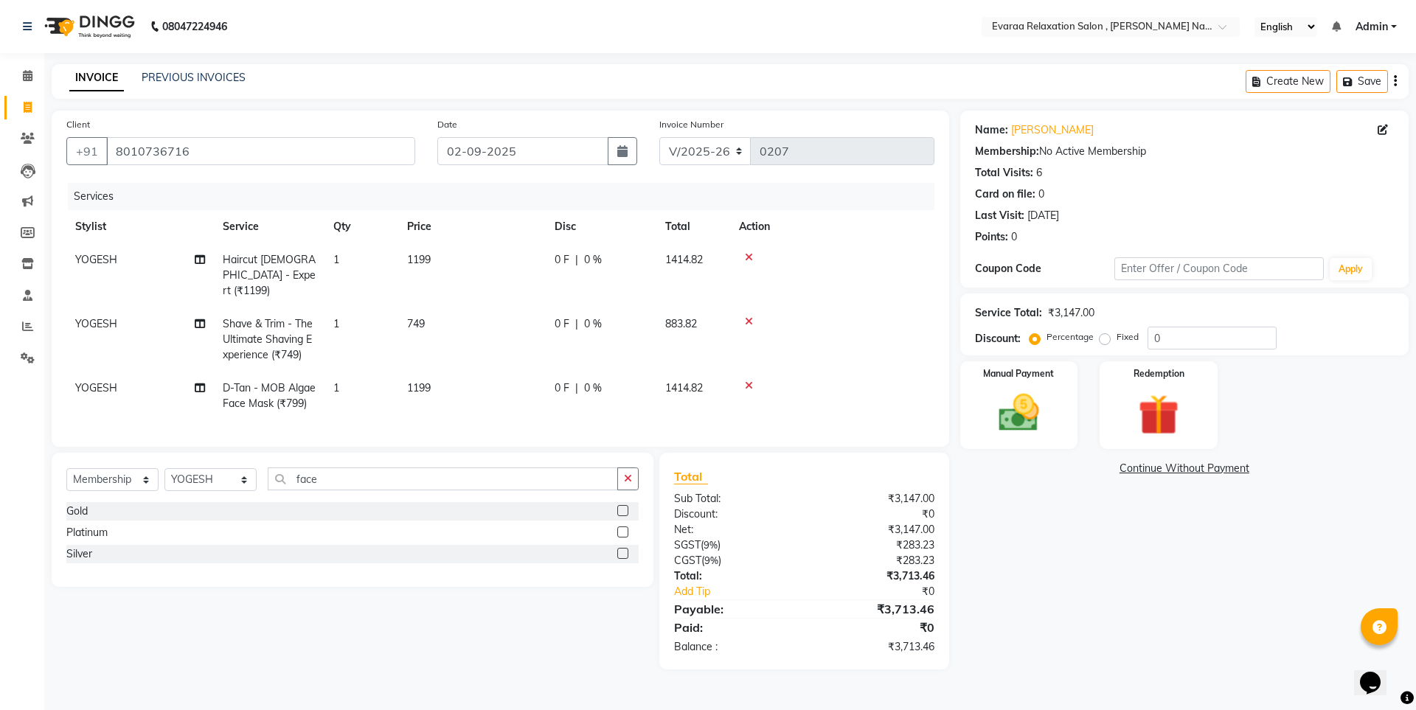
click at [623, 538] on label at bounding box center [622, 532] width 11 height 11
click at [623, 538] on input "checkbox" at bounding box center [622, 533] width 10 height 10
select select "select"
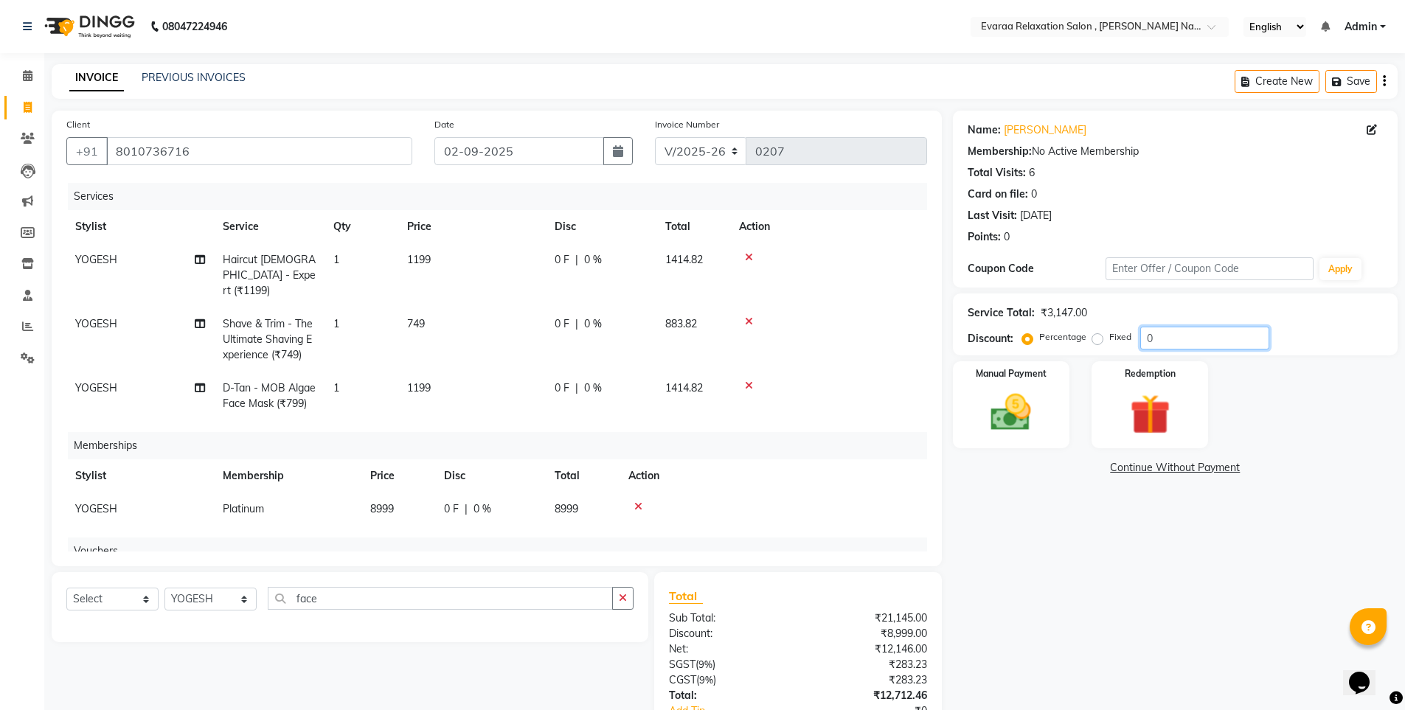
click at [1163, 340] on input "0" at bounding box center [1204, 338] width 129 height 23
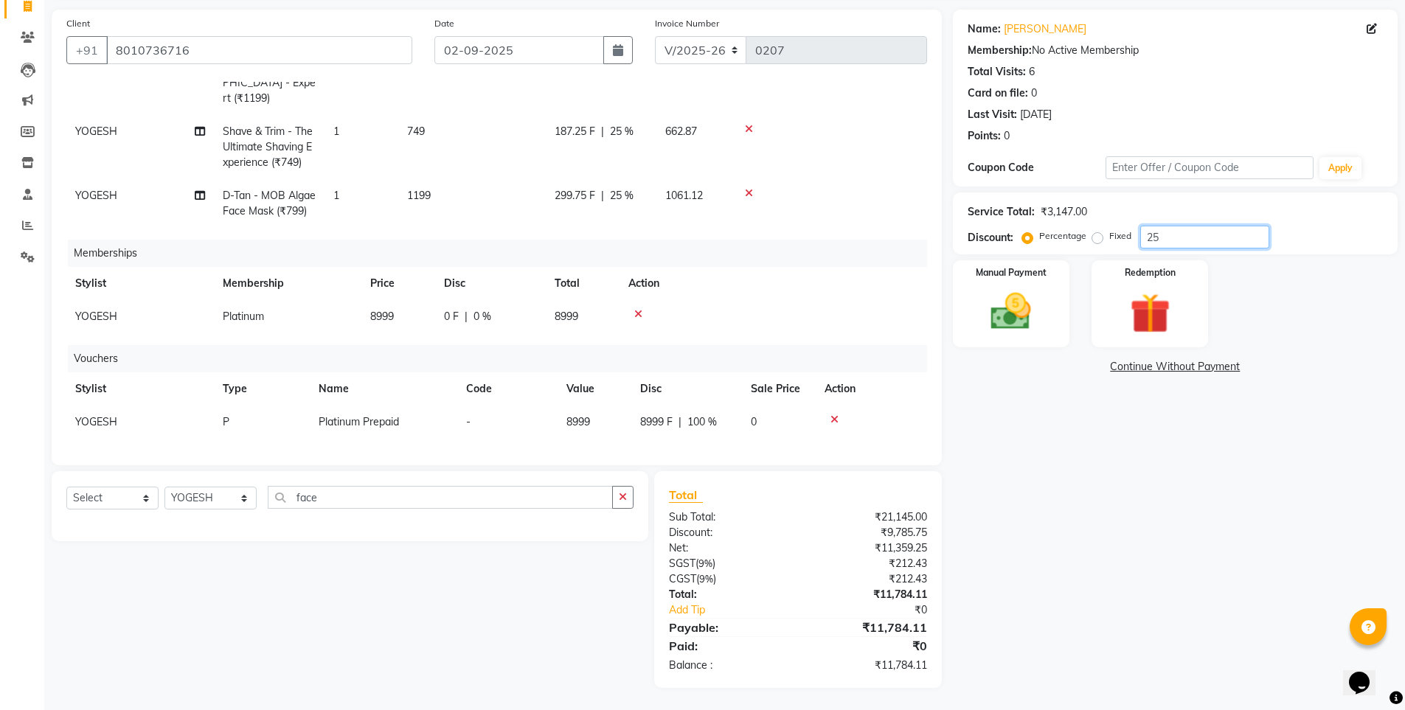
scroll to position [103, 0]
type input "25"
click at [93, 310] on span "YOGESH" at bounding box center [96, 316] width 42 height 13
select select "69423"
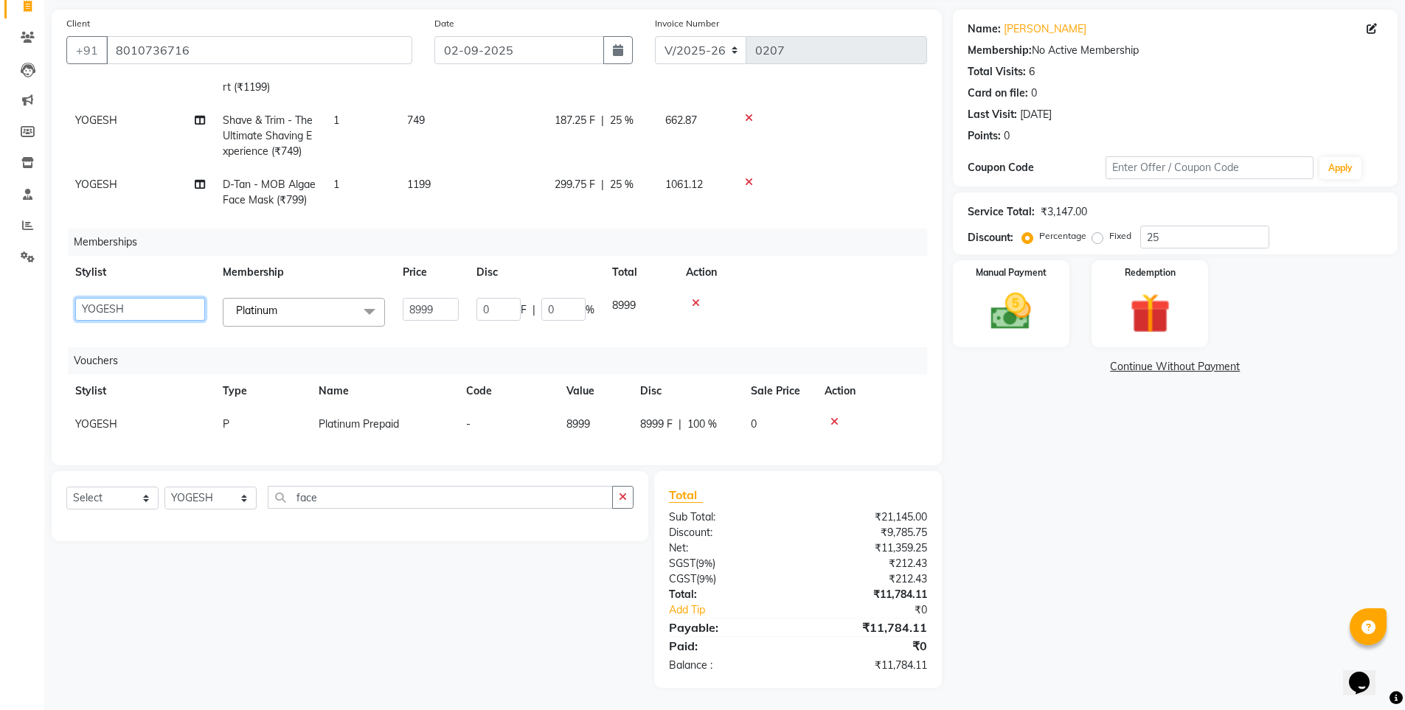
click at [103, 307] on select "[PERSON_NAME] DIVYA YOGESH" at bounding box center [140, 309] width 130 height 23
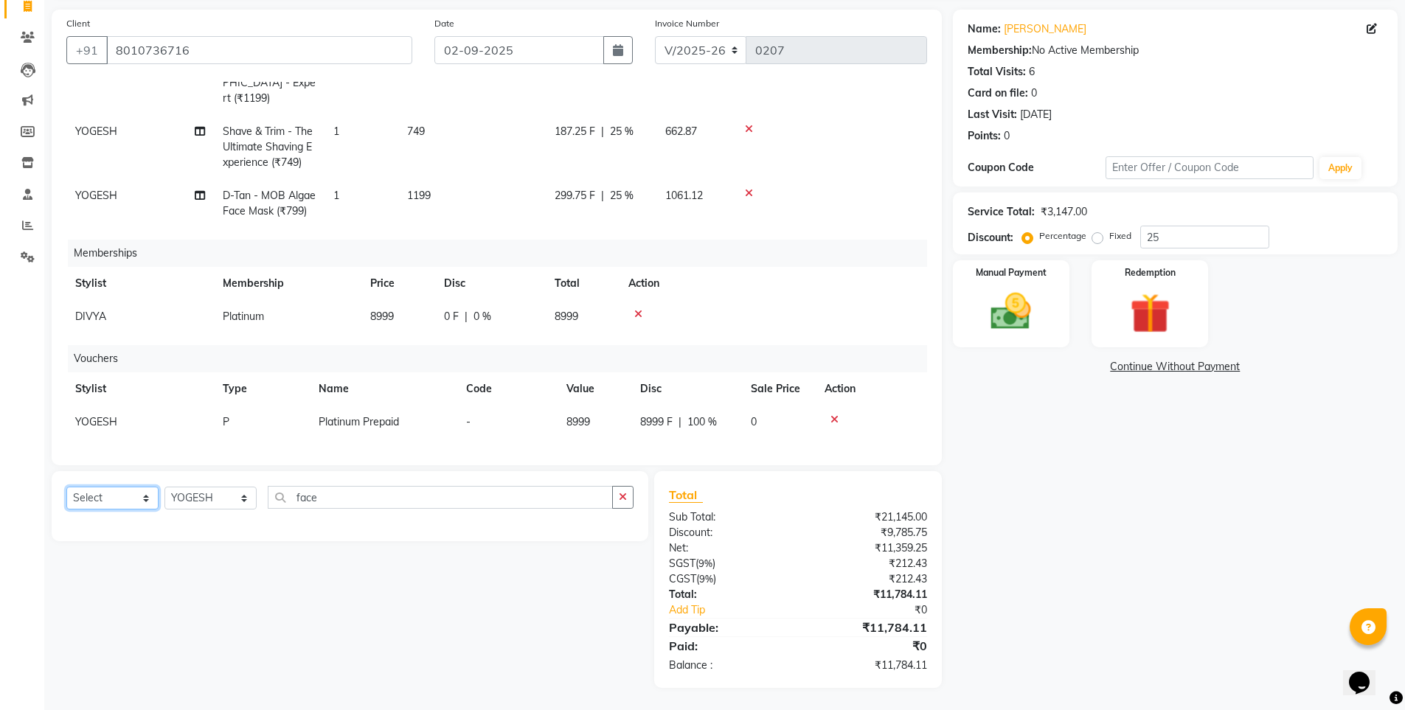
click at [120, 499] on select "Select Service Product Package Voucher Prepaid Gift Card" at bounding box center [112, 498] width 92 height 23
select select "V"
click at [66, 487] on select "Select Service Product Package Voucher Prepaid Gift Card" at bounding box center [112, 498] width 92 height 23
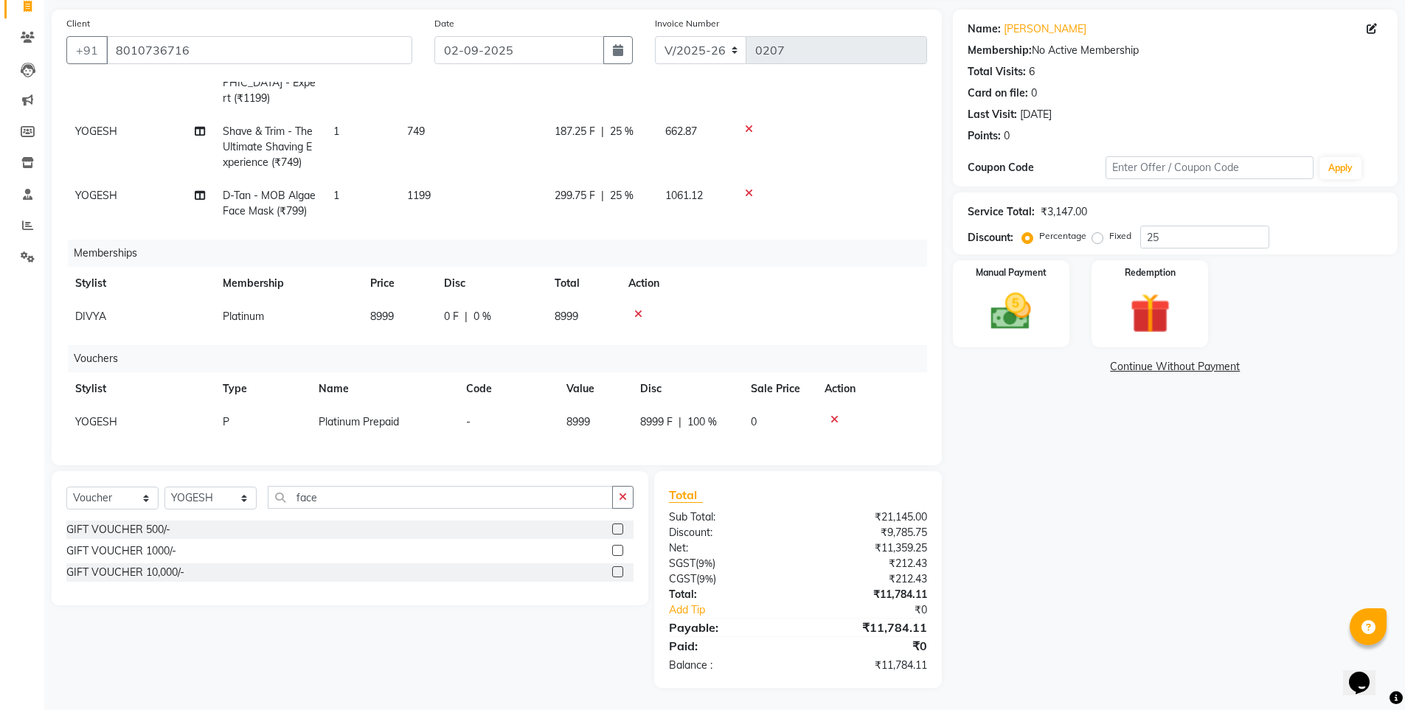
click at [616, 553] on label at bounding box center [617, 550] width 11 height 11
click at [616, 553] on input "checkbox" at bounding box center [617, 552] width 10 height 10
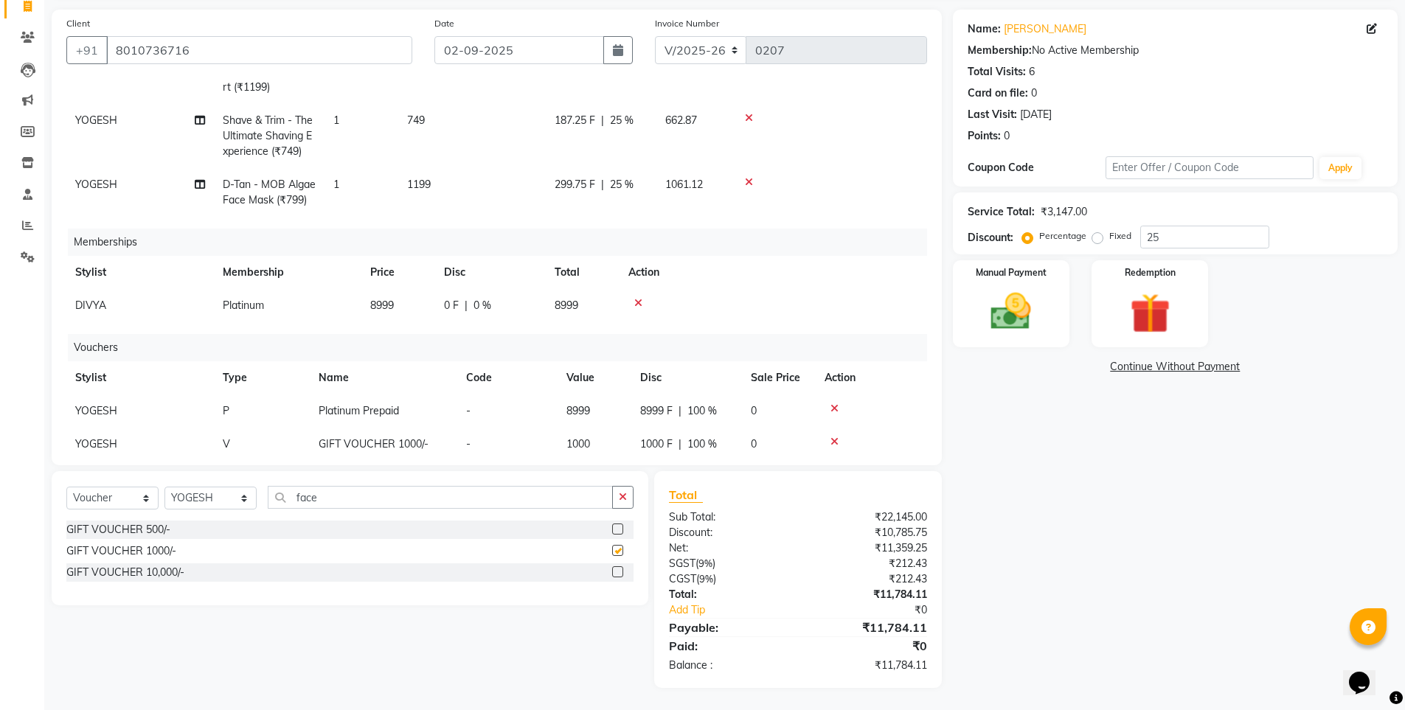
checkbox input "false"
click at [619, 524] on label at bounding box center [617, 529] width 11 height 11
click at [619, 525] on input "checkbox" at bounding box center [617, 530] width 10 height 10
checkbox input "false"
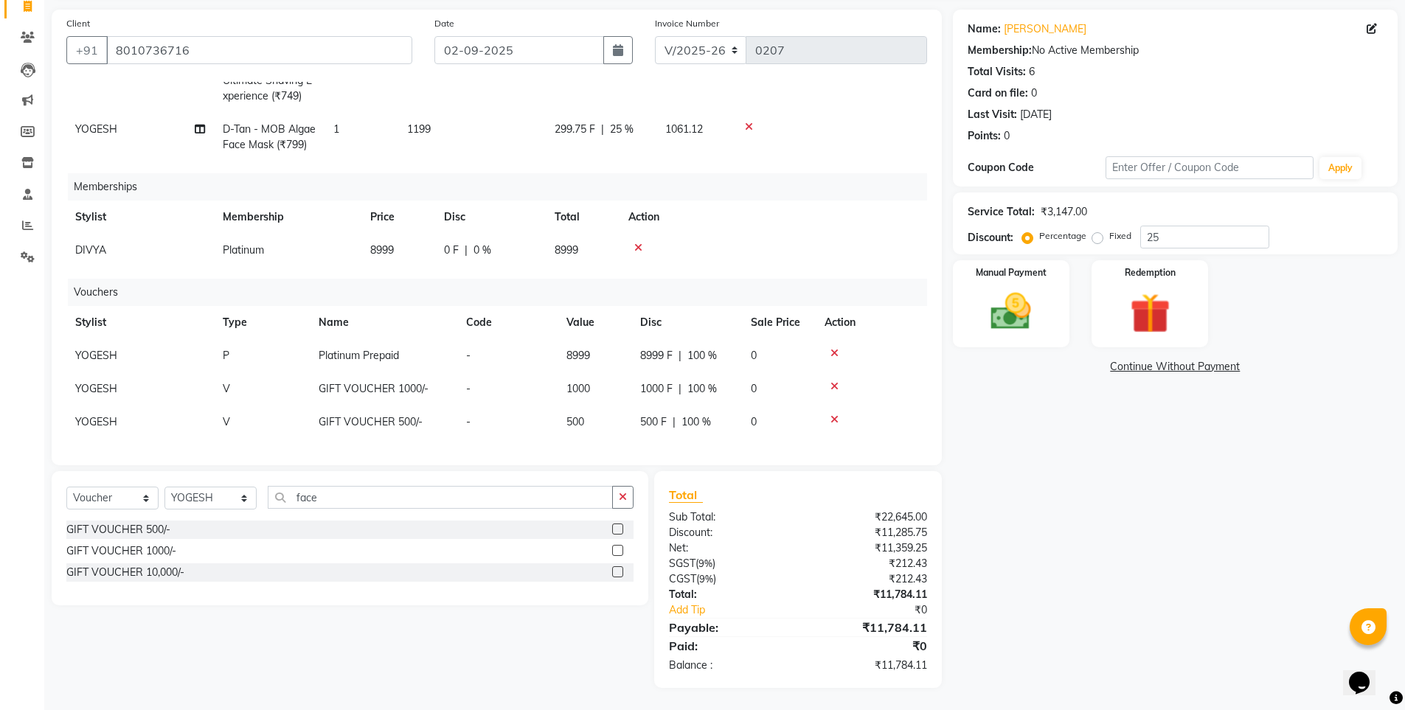
click at [640, 381] on span "1000 F" at bounding box center [656, 388] width 32 height 15
select select "69423"
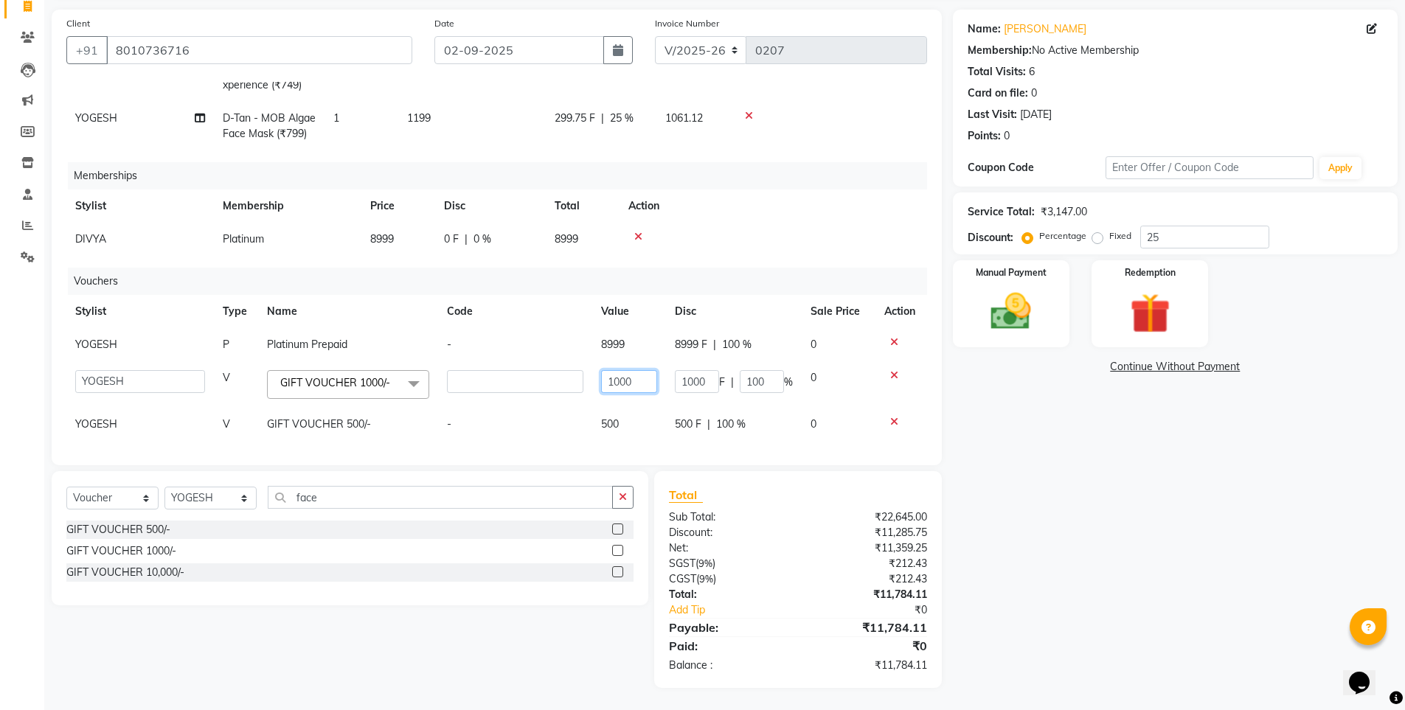
click at [631, 388] on input "1000" at bounding box center [629, 381] width 56 height 23
type input "1"
type input "2500"
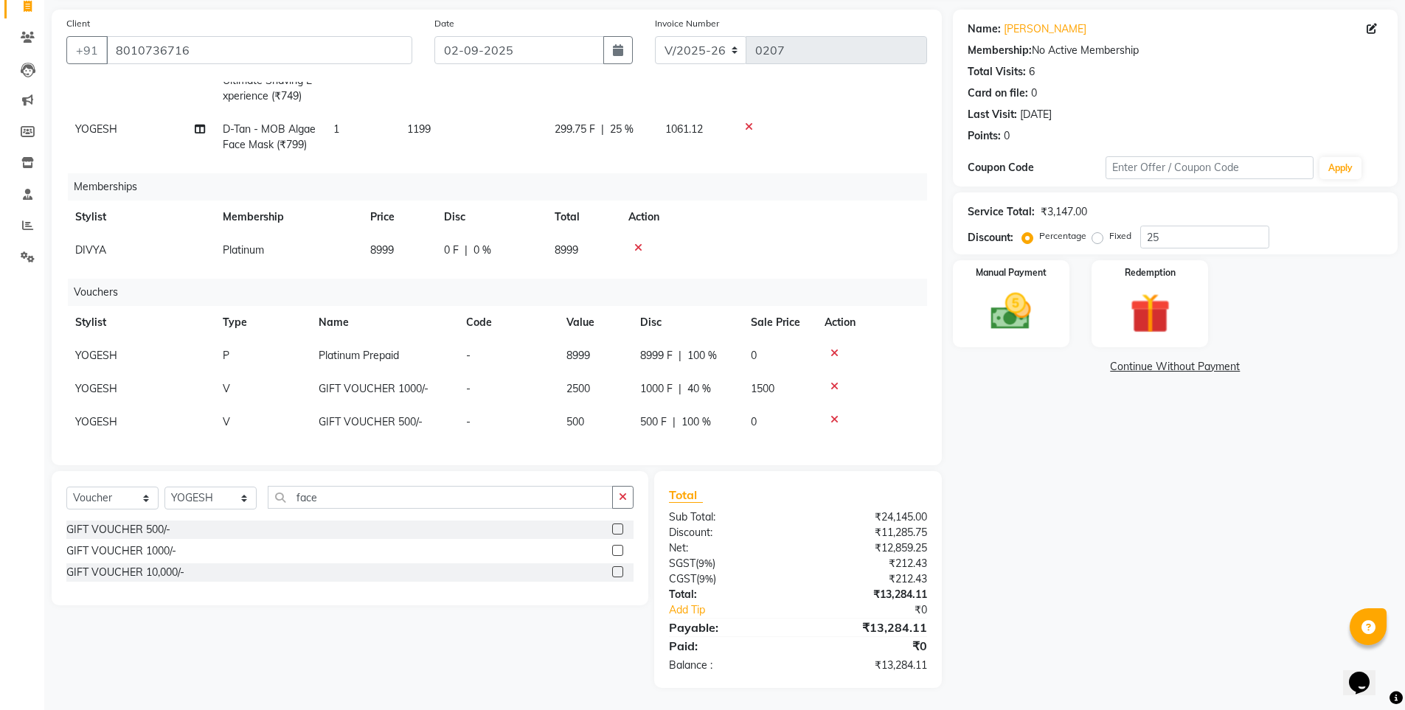
click at [655, 381] on span "1000 F" at bounding box center [656, 388] width 32 height 15
select select "69423"
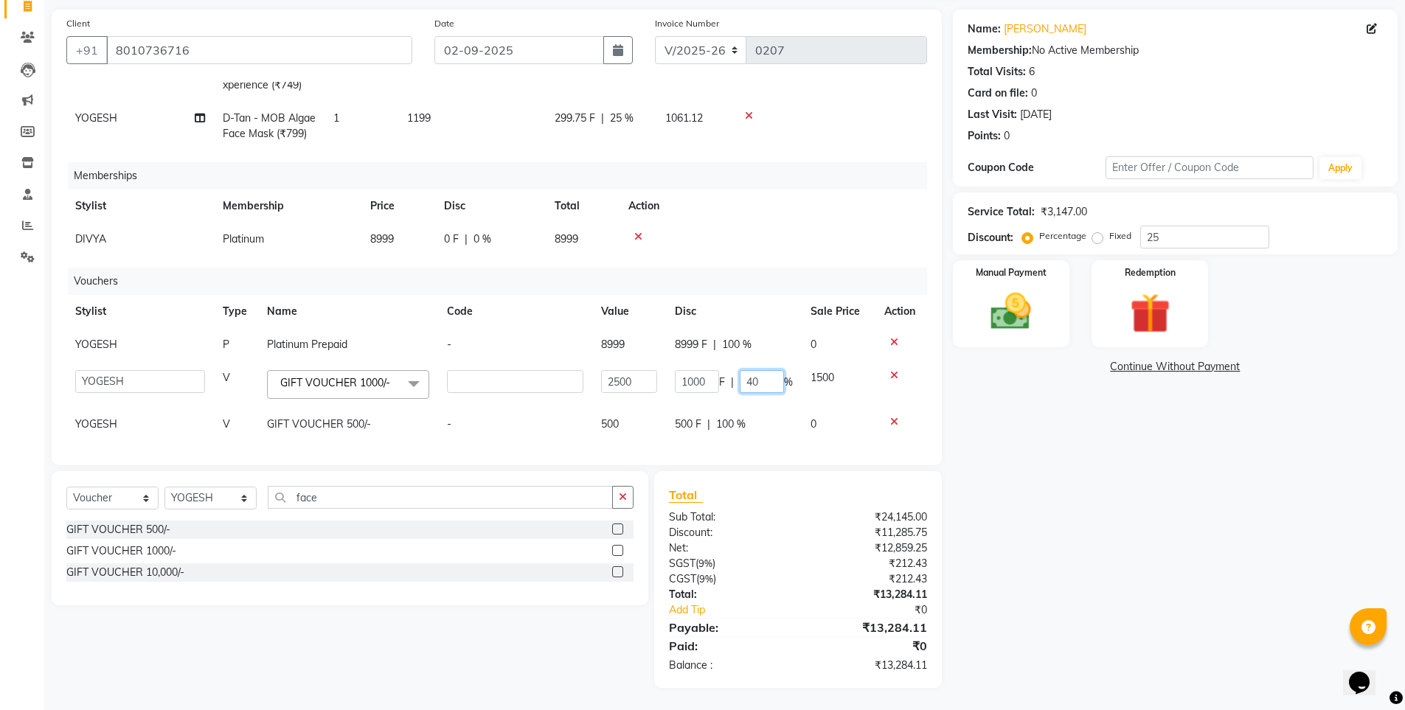
click at [755, 383] on input "40" at bounding box center [762, 381] width 44 height 23
type input "4"
type input "100"
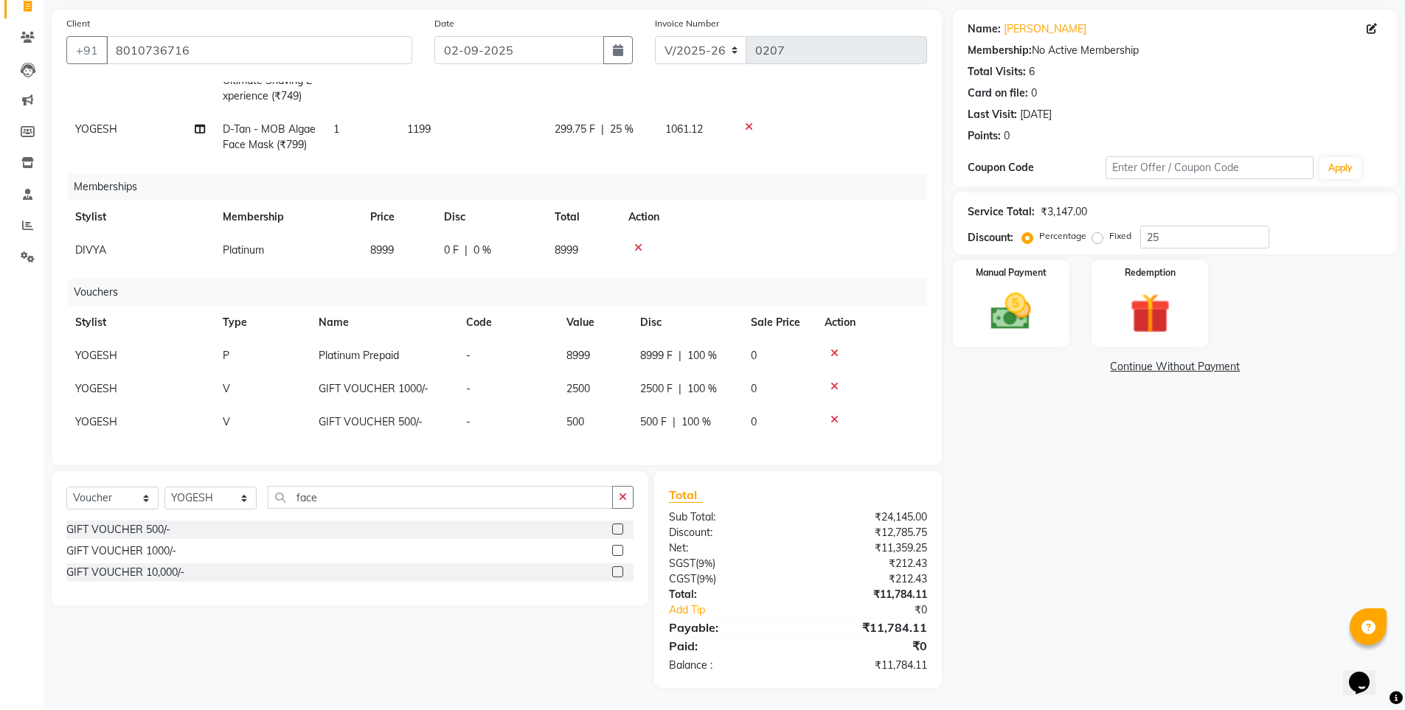
click at [831, 415] on icon at bounding box center [835, 420] width 8 height 10
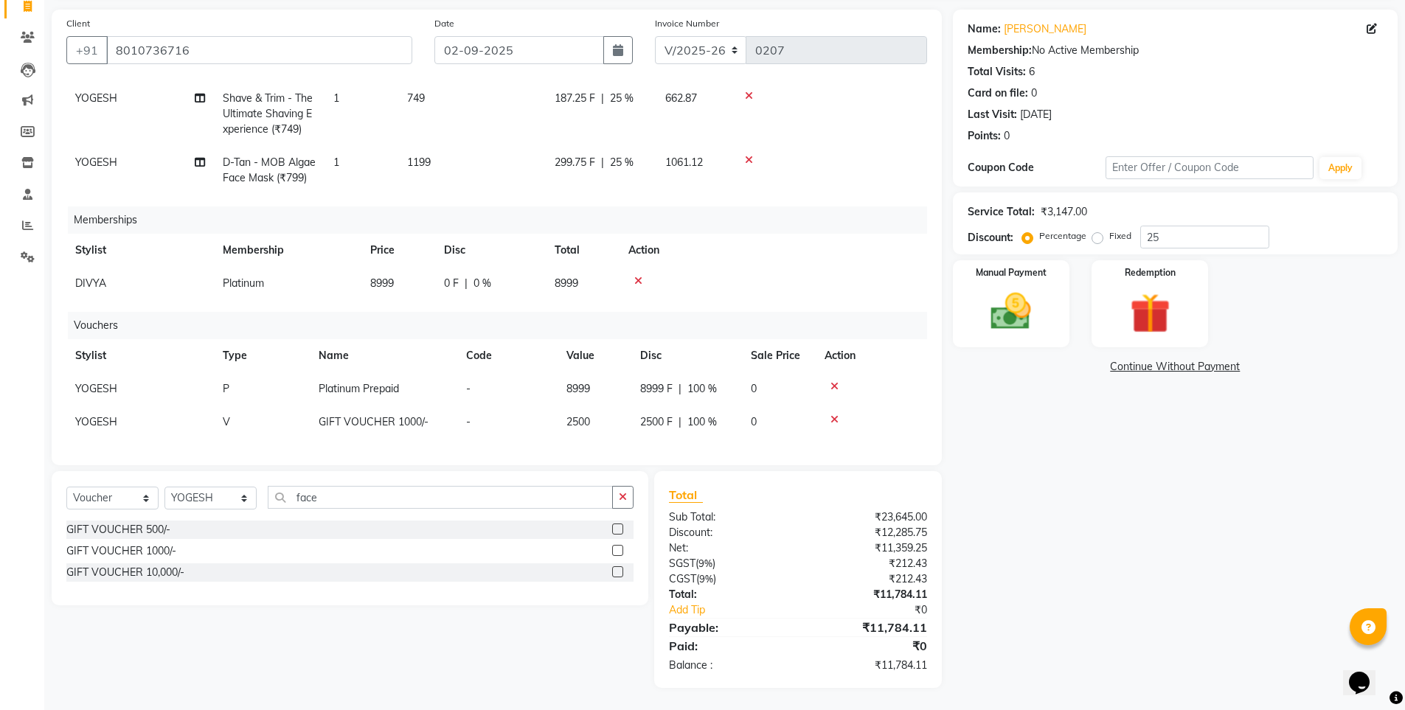
scroll to position [136, 0]
click at [96, 382] on span "YOGESH" at bounding box center [96, 388] width 42 height 13
select select "69423"
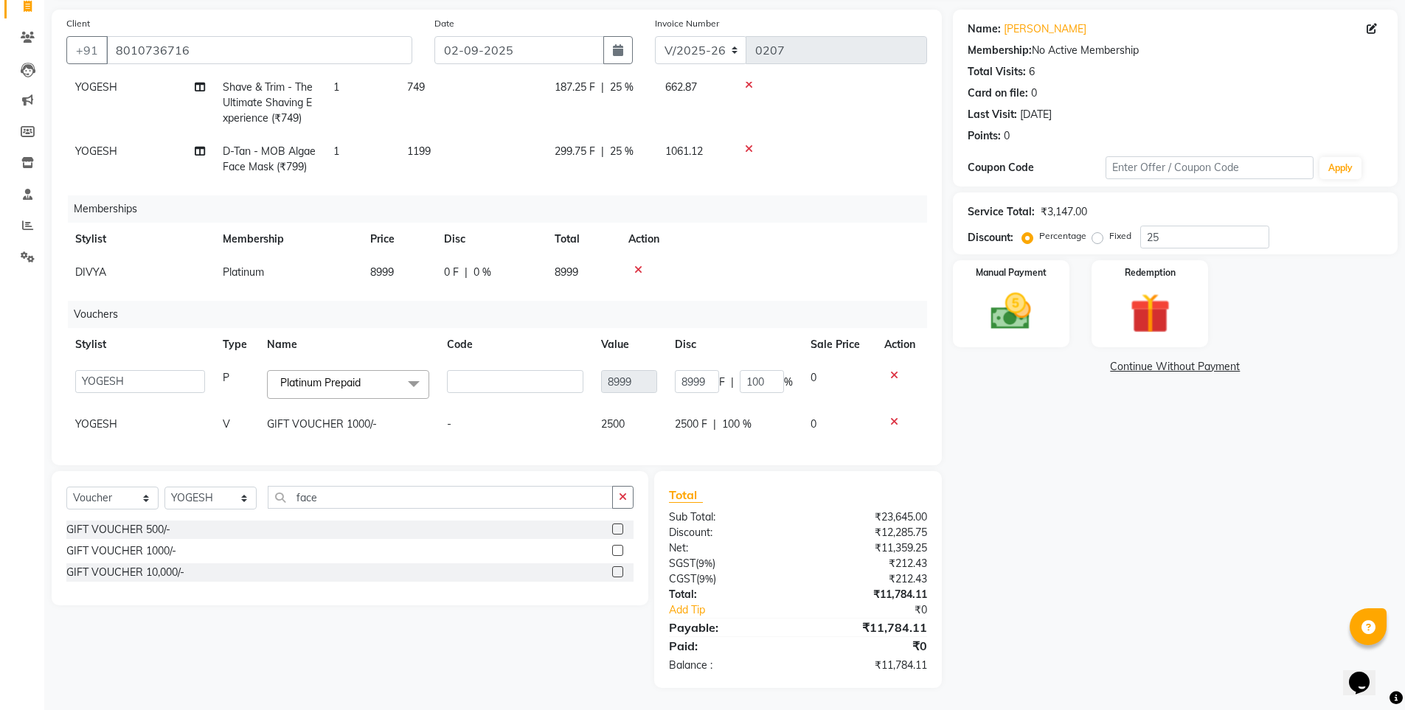
scroll to position [149, 0]
click at [114, 368] on select "[PERSON_NAME] DIVYA YOGESH" at bounding box center [140, 379] width 130 height 23
drag, startPoint x: 131, startPoint y: 379, endPoint x: 111, endPoint y: 413, distance: 39.0
click at [111, 415] on span "YOGESH" at bounding box center [96, 421] width 42 height 13
select select "69423"
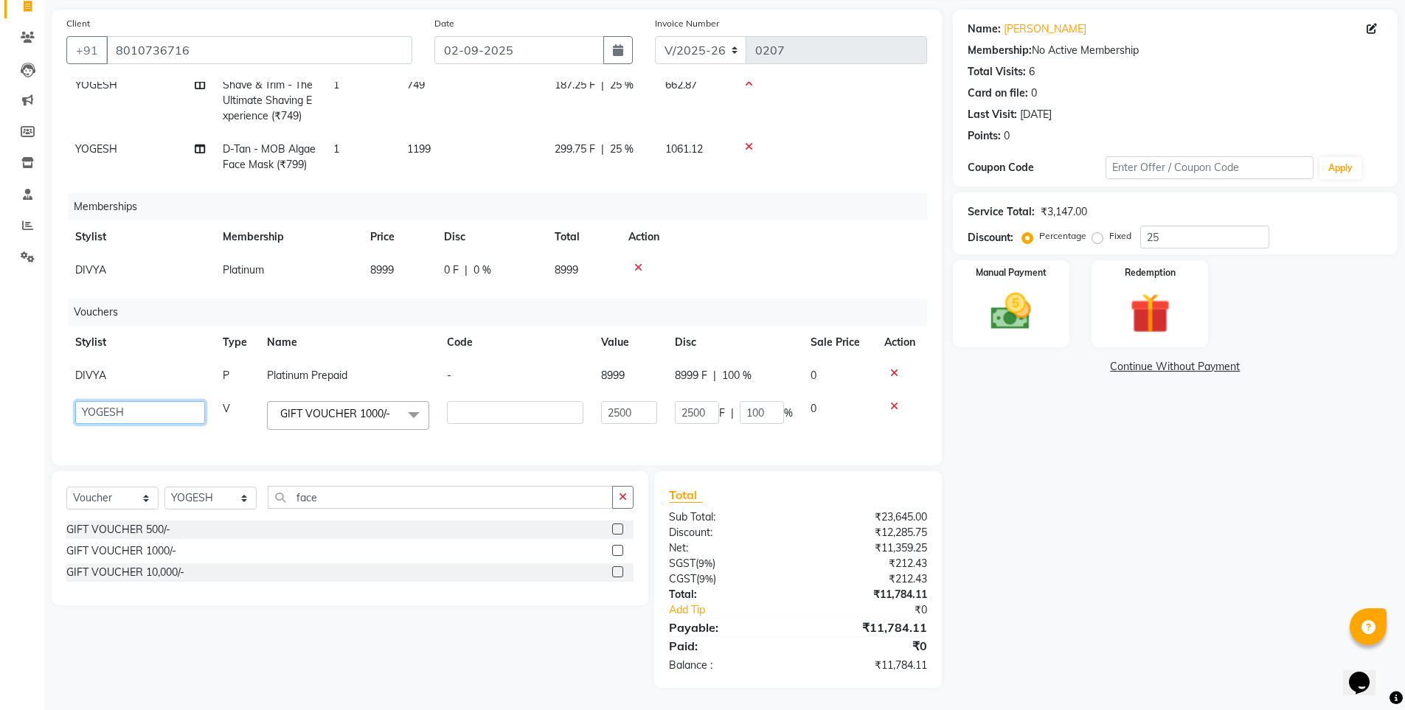
drag, startPoint x: 115, startPoint y: 394, endPoint x: 125, endPoint y: 405, distance: 14.6
click at [115, 401] on select "[PERSON_NAME] DIVYA YOGESH" at bounding box center [140, 412] width 130 height 23
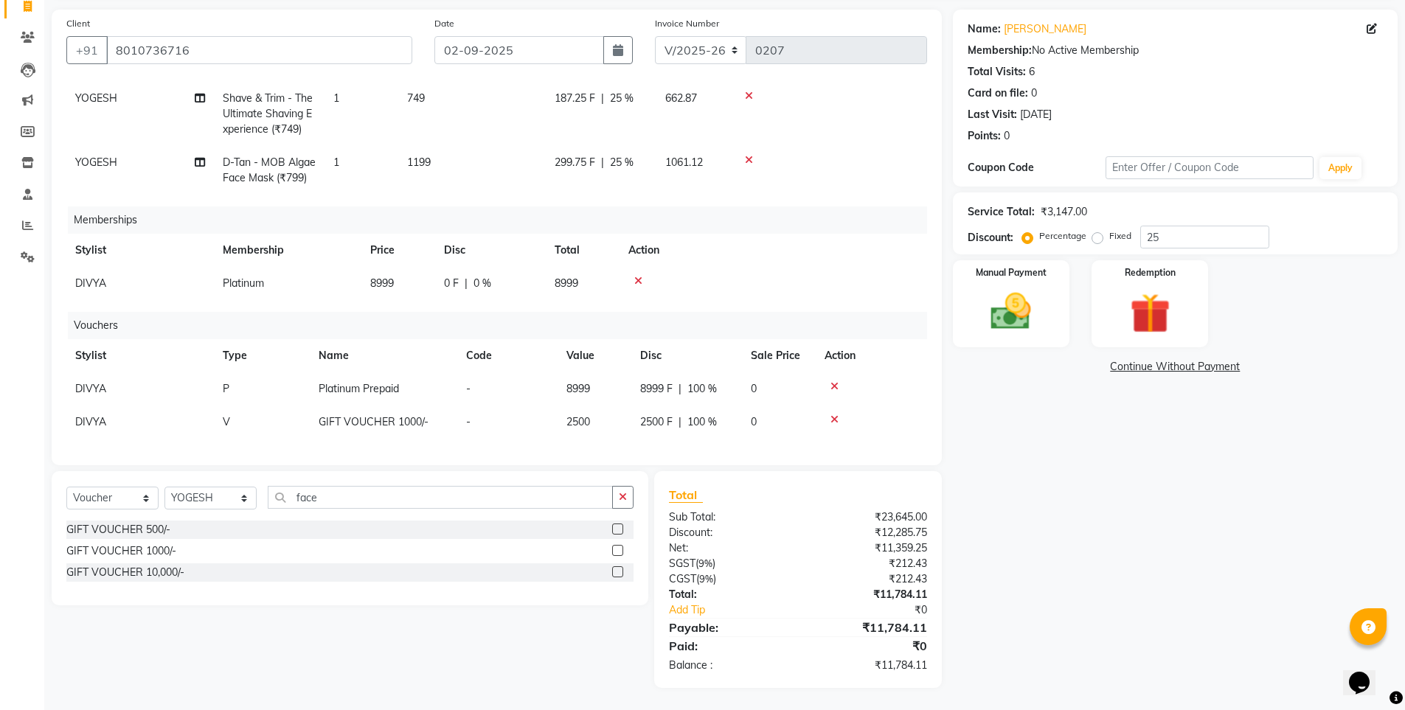
scroll to position [136, 0]
click at [974, 313] on div "Manual Payment" at bounding box center [1011, 304] width 122 height 91
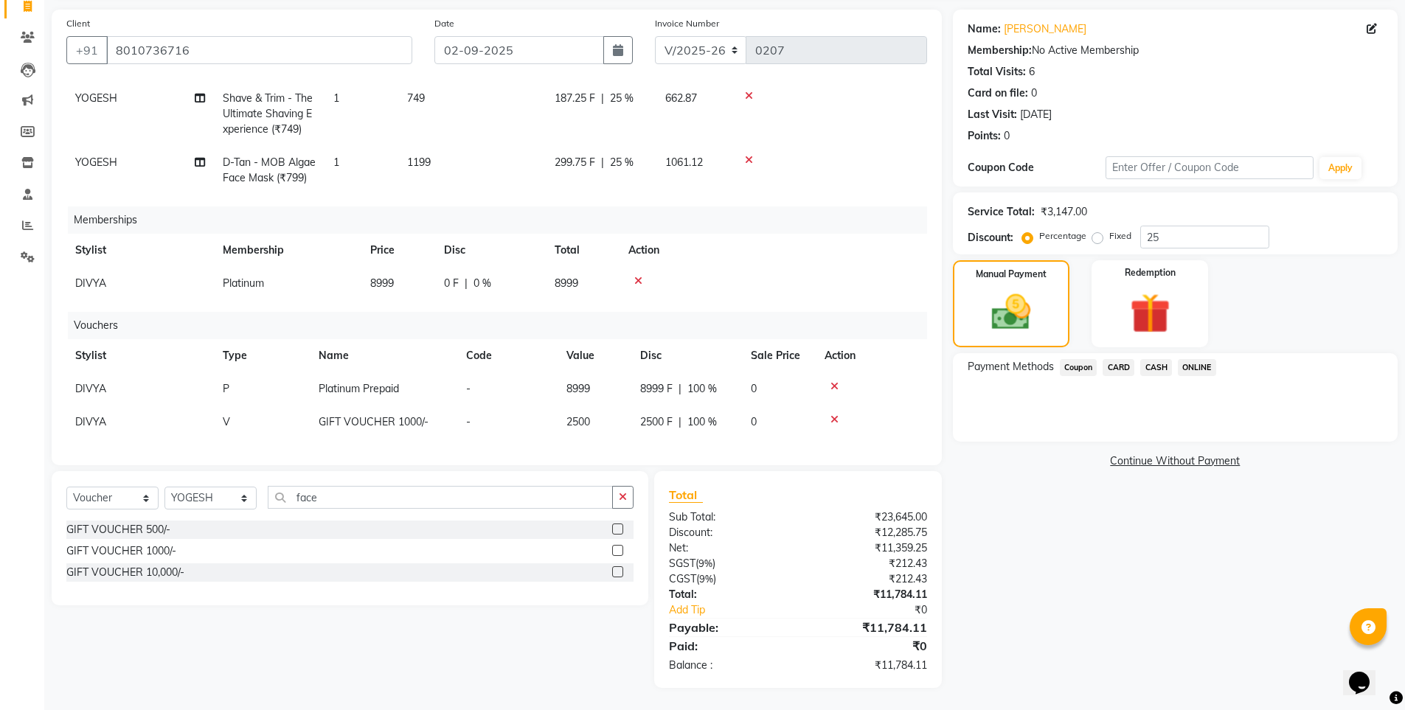
click at [1116, 367] on span "CARD" at bounding box center [1119, 367] width 32 height 17
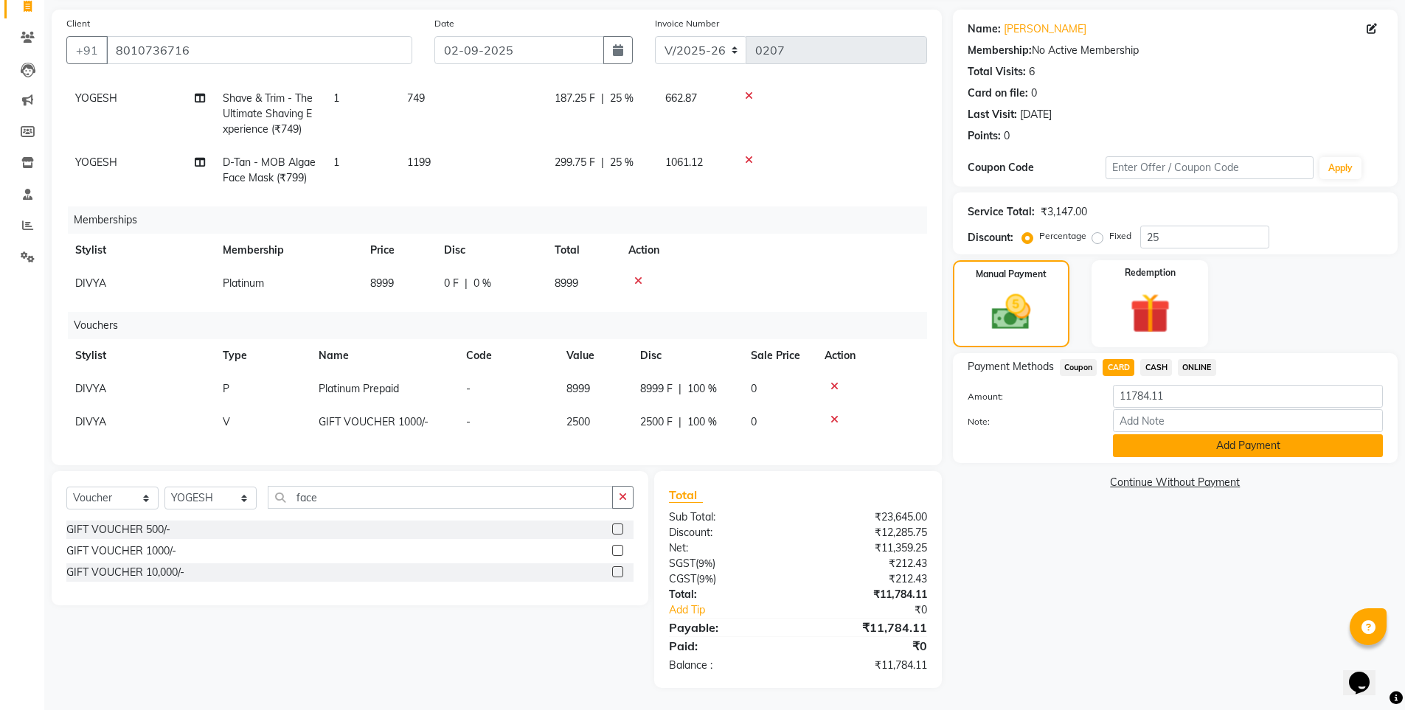
click at [1143, 450] on button "Add Payment" at bounding box center [1248, 445] width 270 height 23
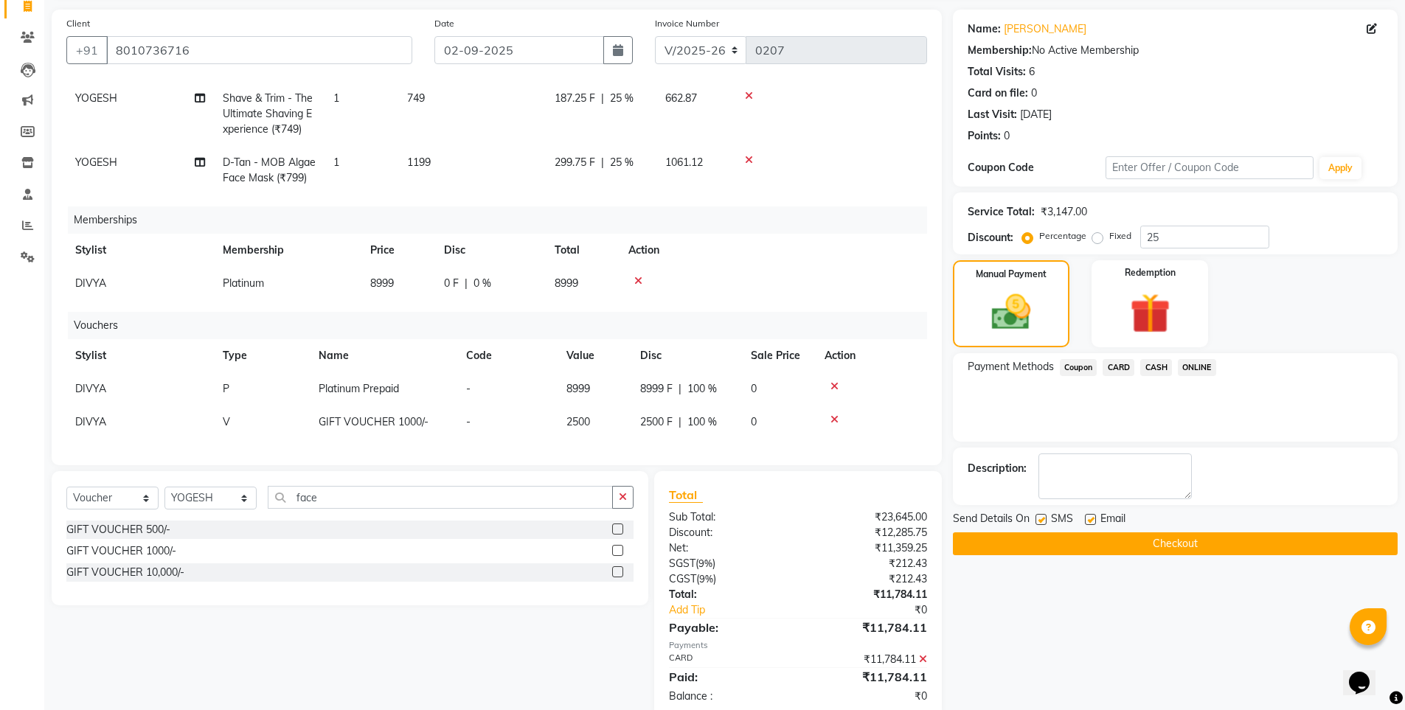
click at [1137, 550] on button "Checkout" at bounding box center [1175, 544] width 445 height 23
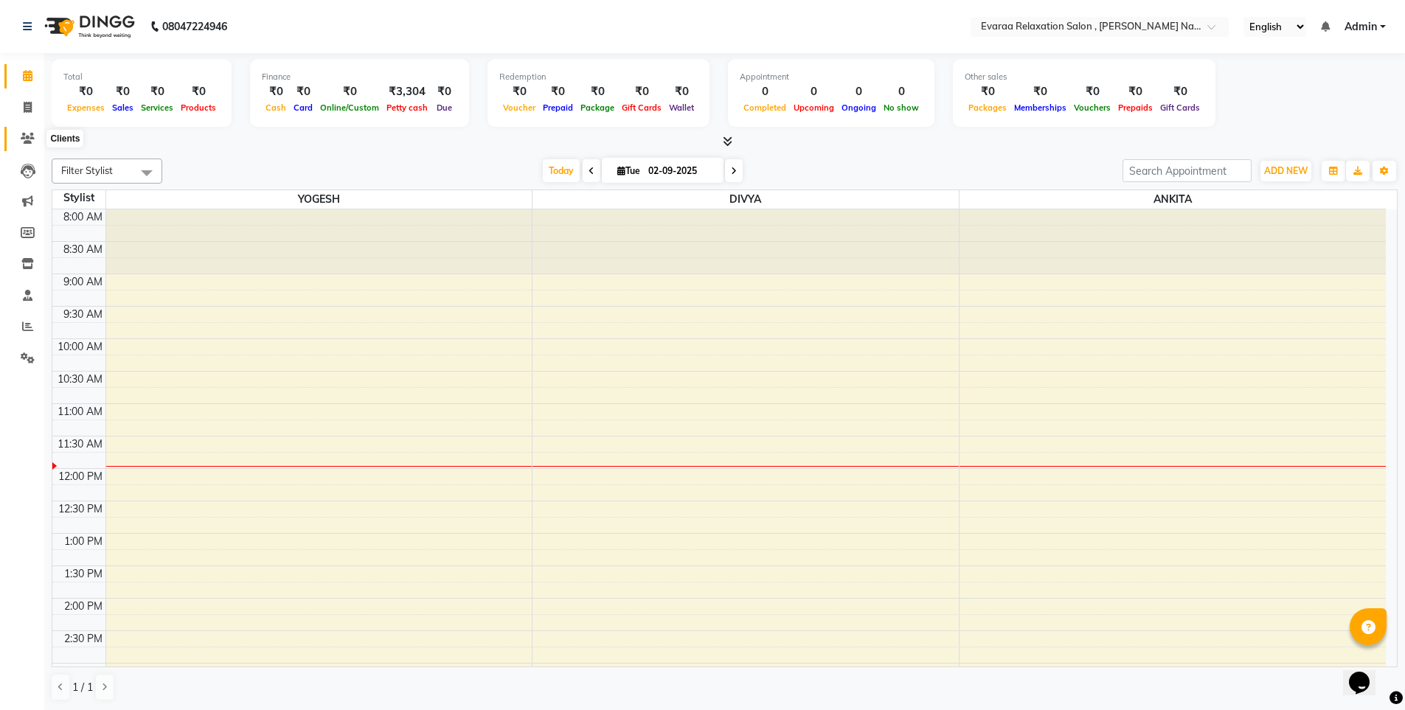
click at [23, 138] on icon at bounding box center [28, 138] width 14 height 11
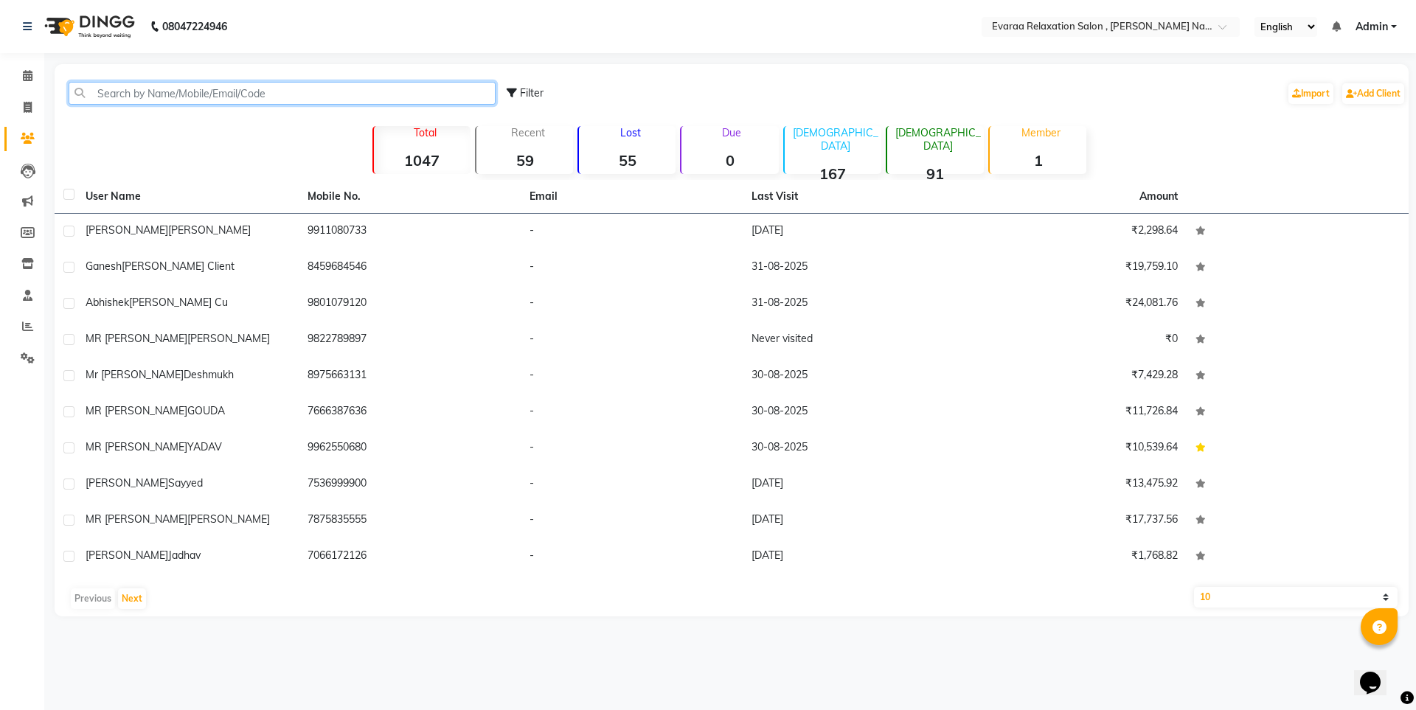
click at [254, 91] on input "text" at bounding box center [282, 93] width 427 height 23
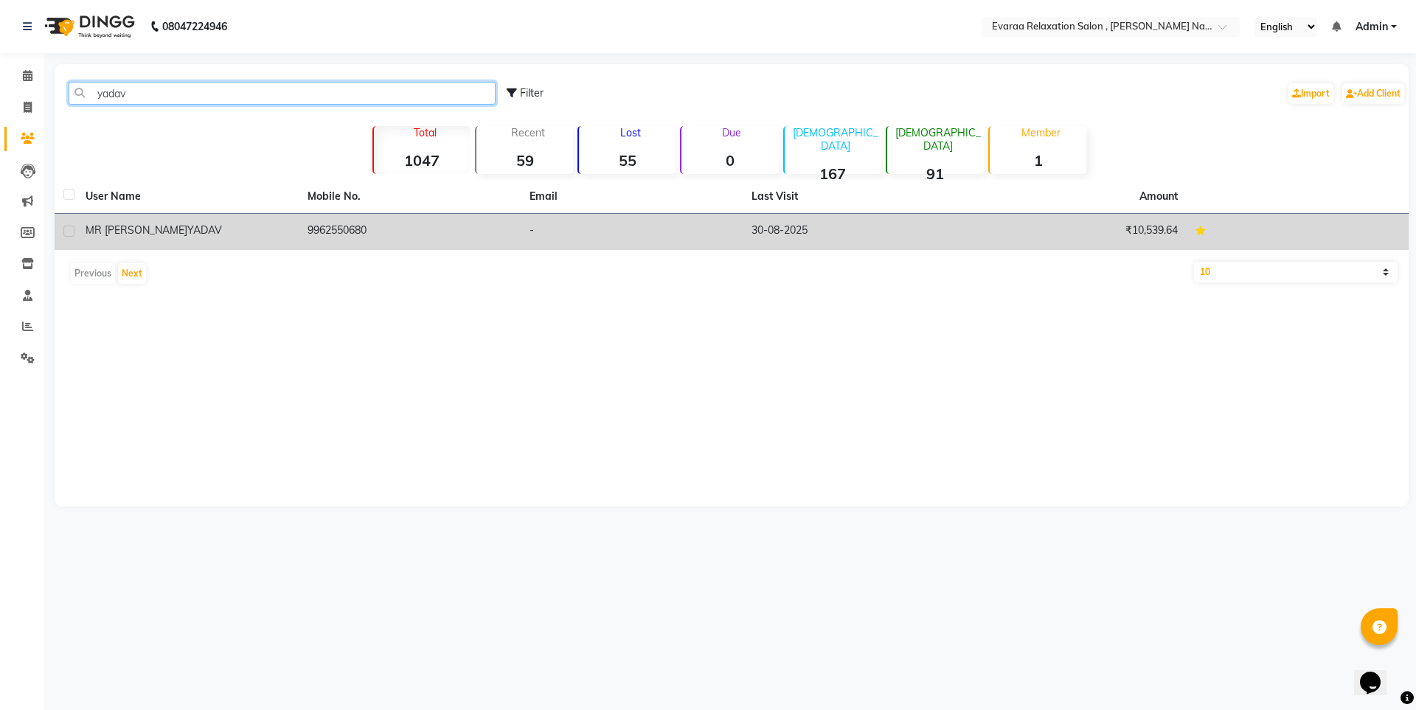
type input "yadav"
click at [164, 216] on td "MR SANDEEP YADAV" at bounding box center [188, 232] width 222 height 36
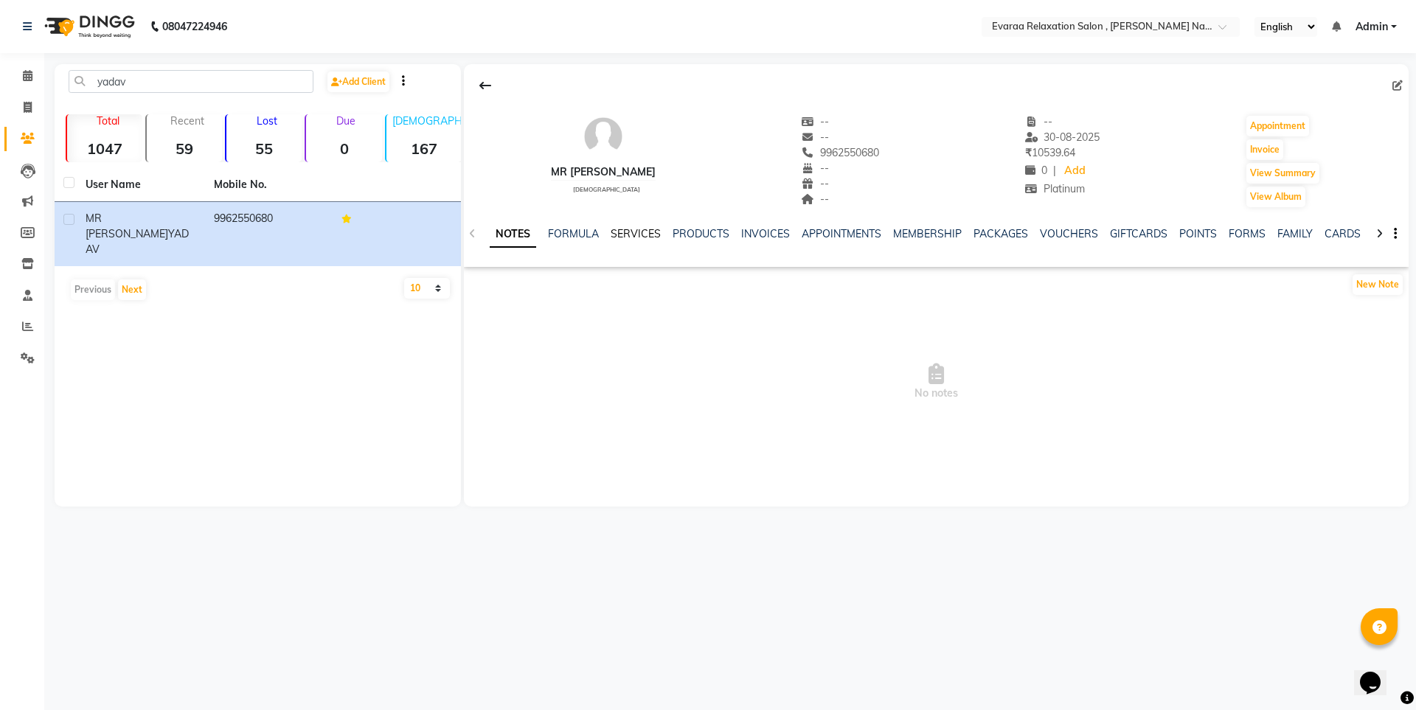
click at [626, 232] on link "SERVICES" at bounding box center [636, 233] width 50 height 13
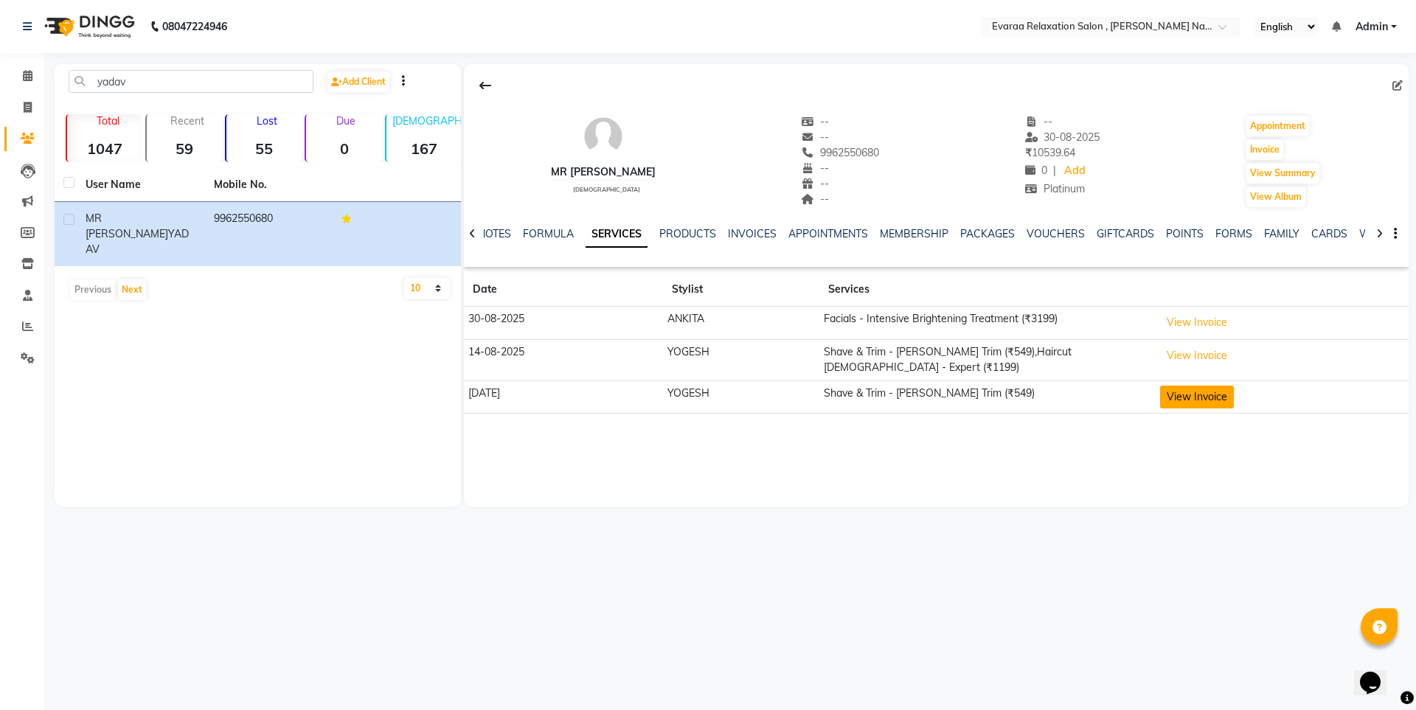
click at [1172, 386] on button "View Invoice" at bounding box center [1197, 397] width 74 height 23
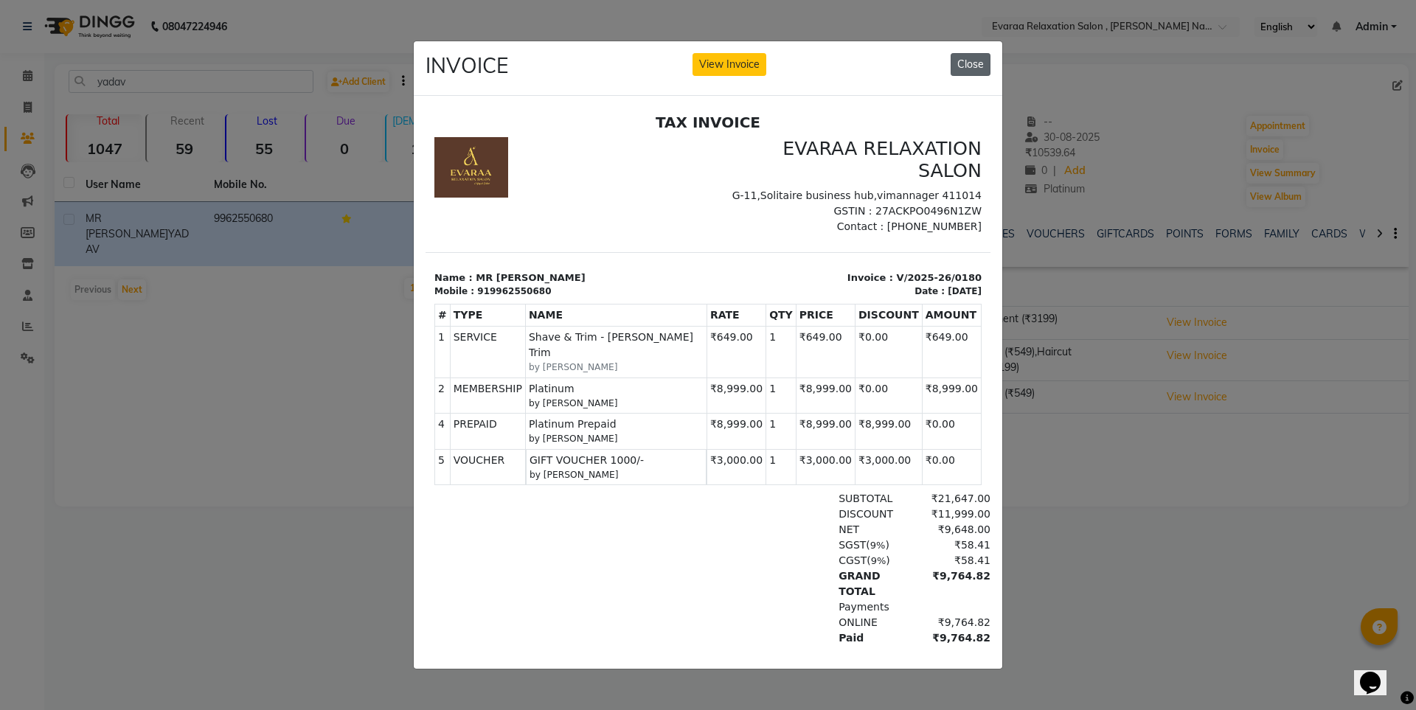
click at [971, 53] on button "Close" at bounding box center [971, 64] width 40 height 23
